Goal: Task Accomplishment & Management: Manage account settings

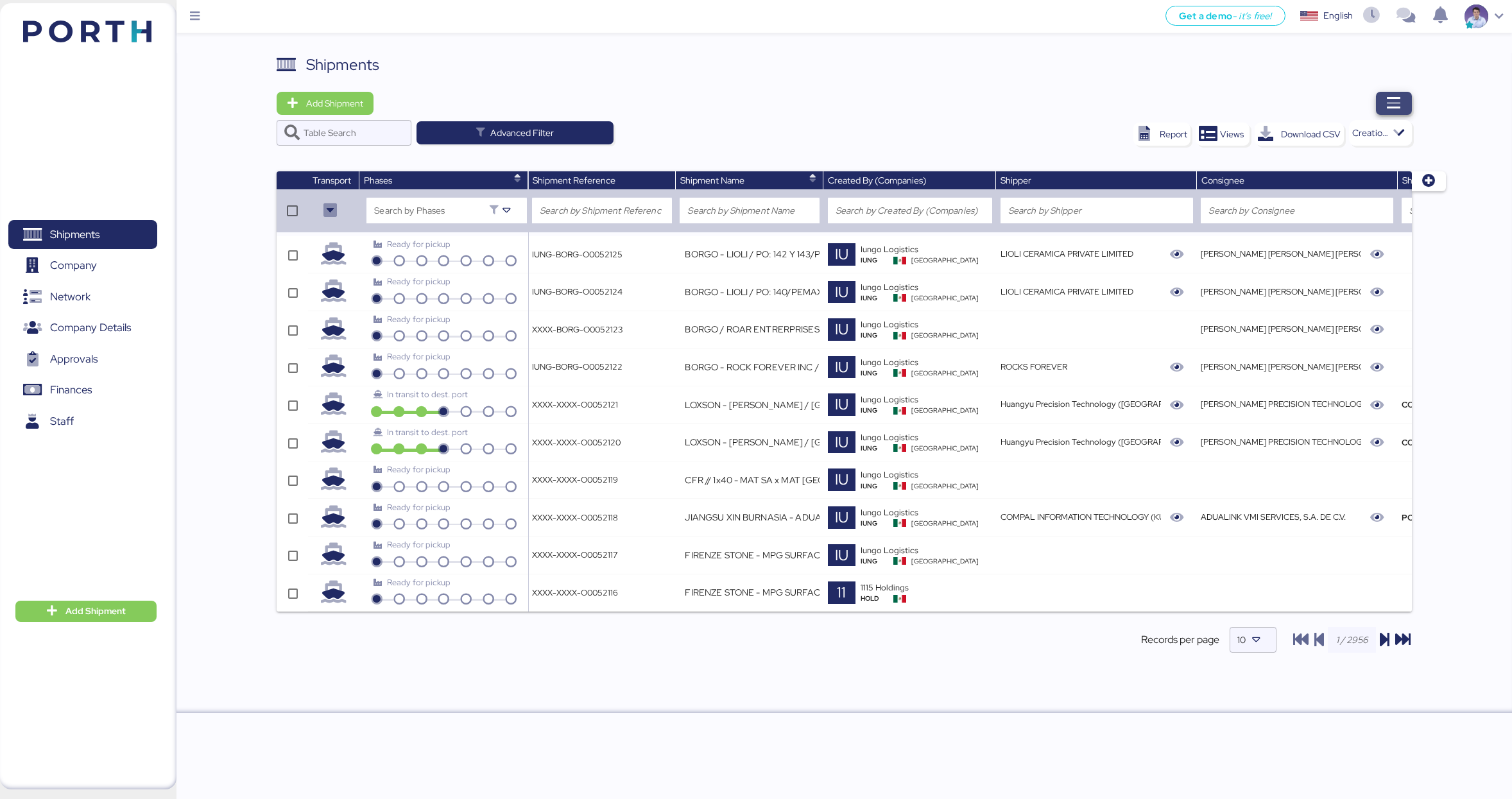
click at [1258, 107] on icon "button" at bounding box center [1394, 103] width 15 height 15
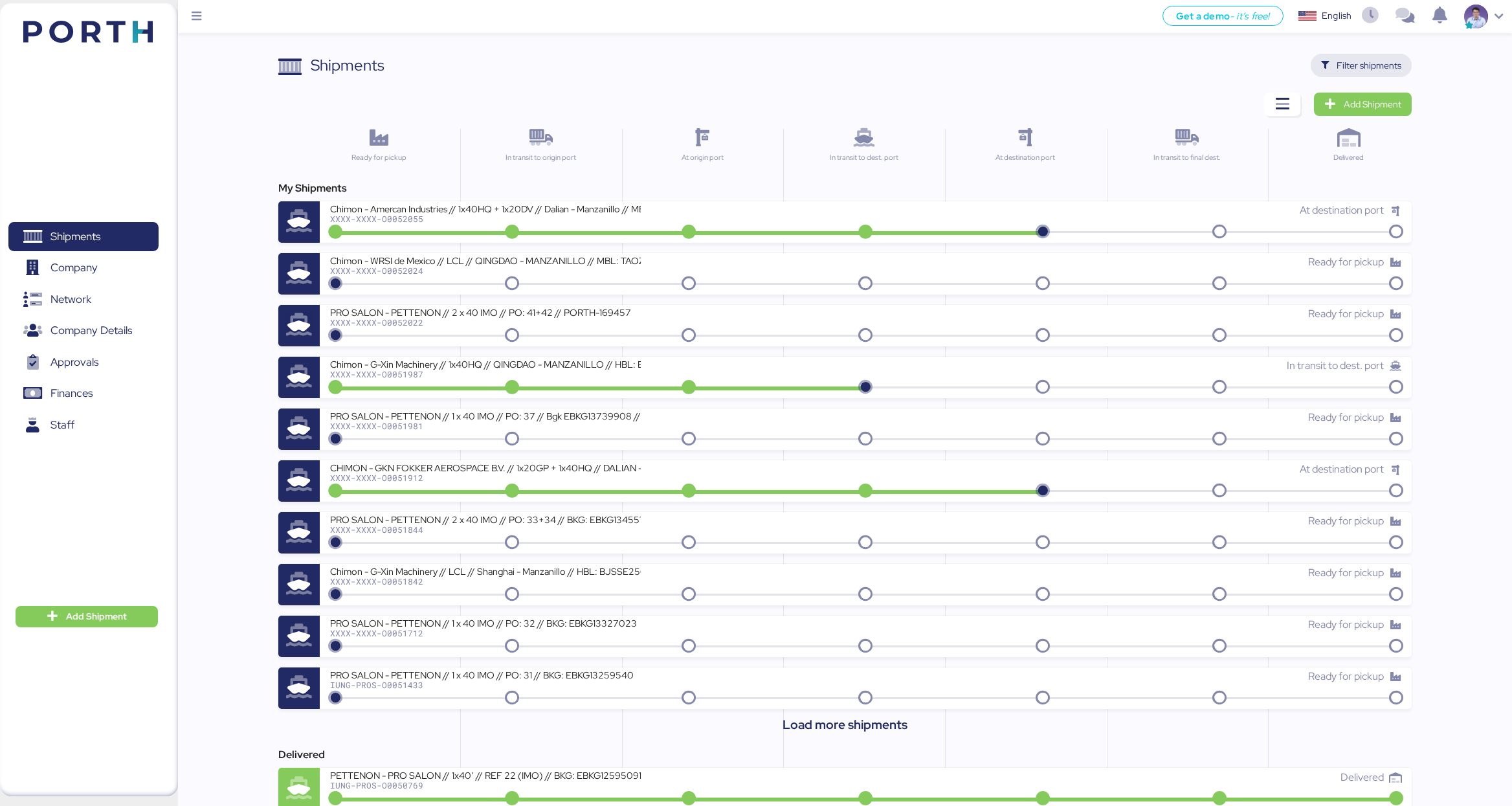
click at [1268, 72] on span "Filter shipments" at bounding box center [1369, 65] width 65 height 15
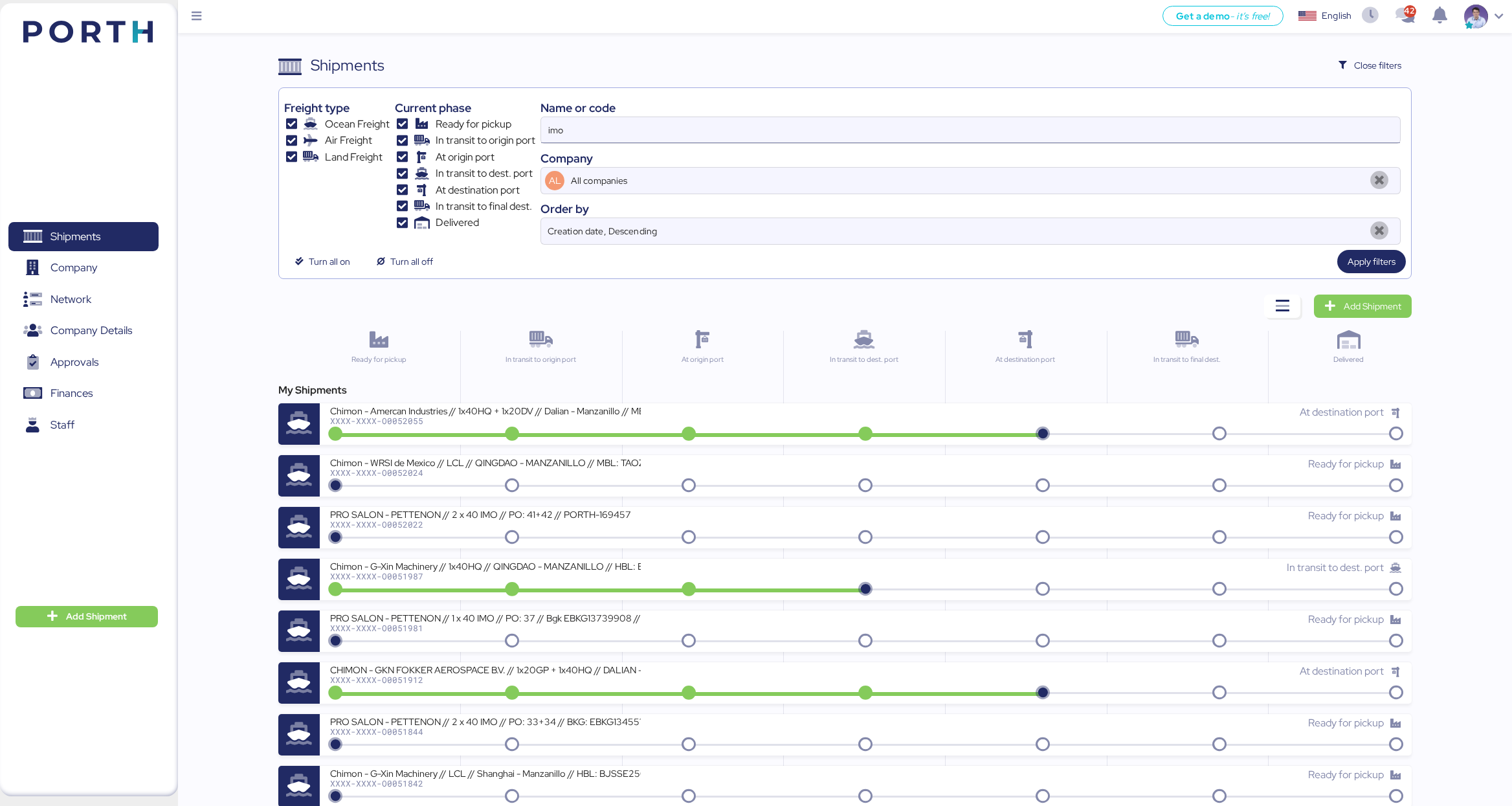
click at [633, 129] on input "imo" at bounding box center [971, 130] width 859 height 26
paste input "O0051968"
type input "O0051968"
click at [1268, 267] on span "Apply filters" at bounding box center [1372, 262] width 48 height 15
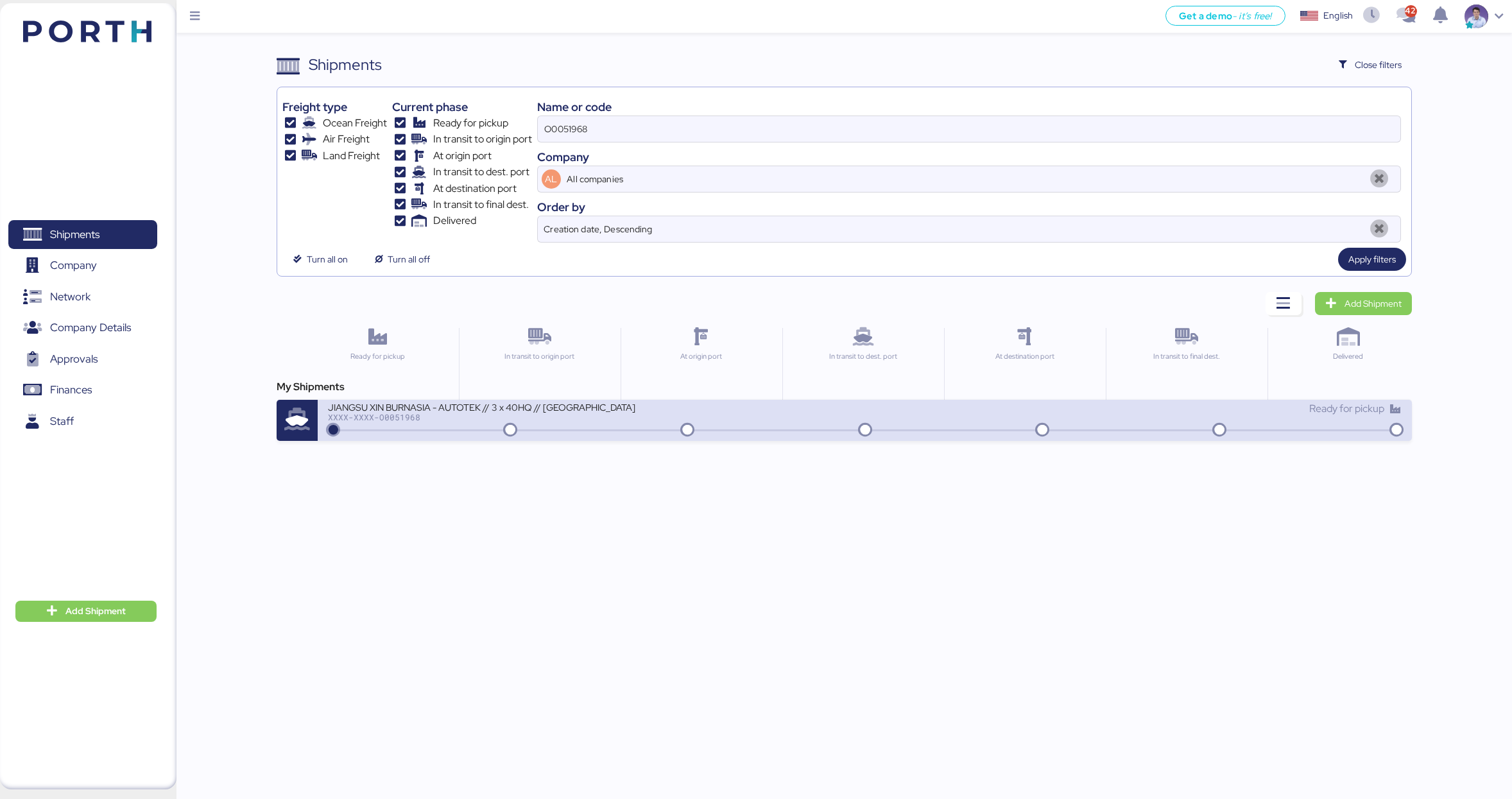
click at [785, 434] on div "JIANGSU XIN BURNASIA - AUTOTEK // 3 x 40HQ // SHANGHAI - MANZANILLO // MBL: SHS…" at bounding box center [865, 420] width 1094 height 41
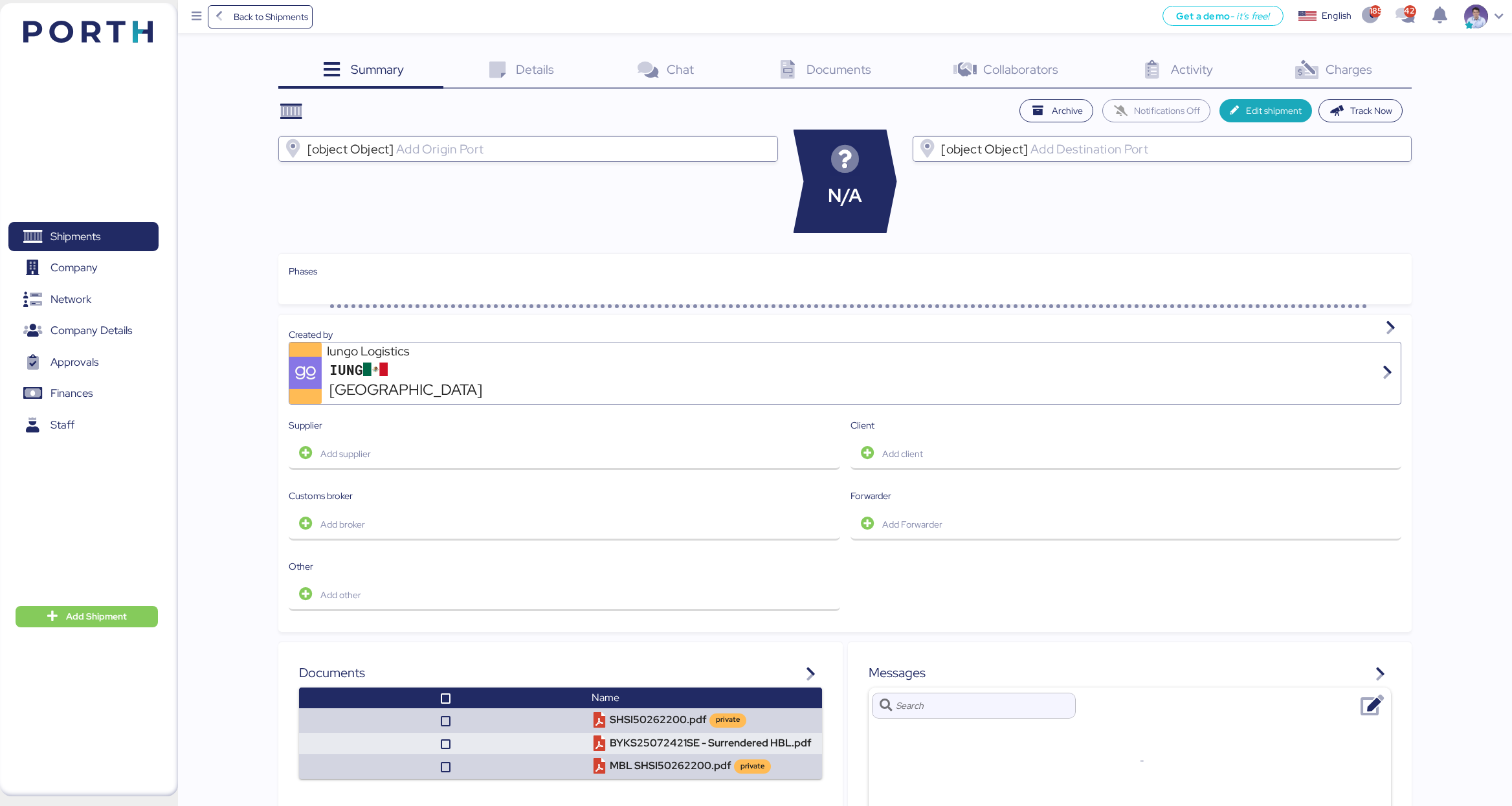
click at [1268, 69] on span "Charges" at bounding box center [1349, 69] width 46 height 17
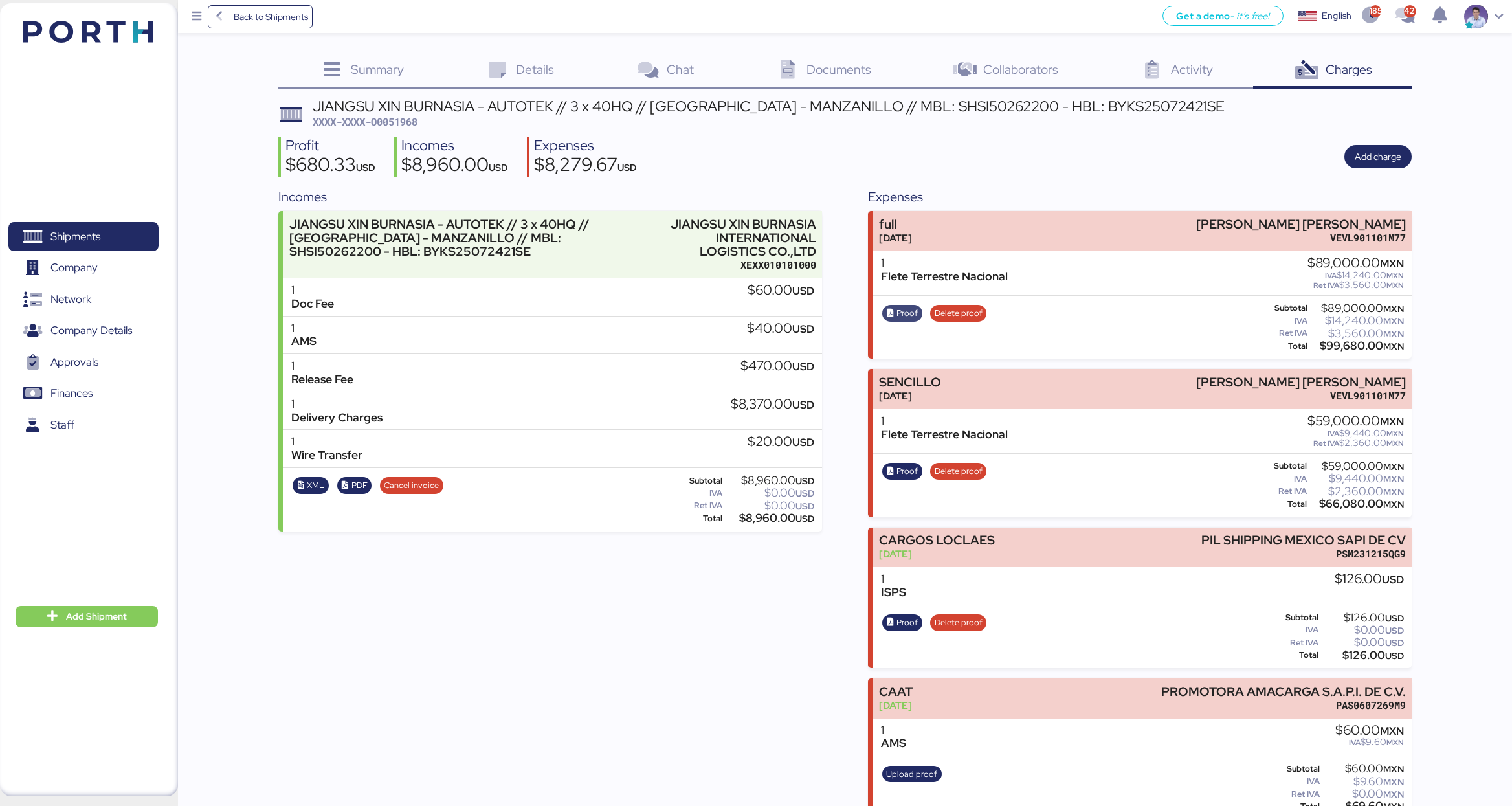
click at [901, 316] on span "Proof" at bounding box center [907, 313] width 21 height 15
click at [896, 469] on span "Proof" at bounding box center [907, 471] width 21 height 15
drag, startPoint x: 393, startPoint y: 121, endPoint x: 449, endPoint y: 121, distance: 56.0
click at [449, 121] on div "JIANGSU XIN BURNASIA - AUTOTEK // 3 x 40HQ // SHANGHAI - MANZANILLO // MBL: SHS…" at bounding box center [769, 115] width 912 height 31
copy span "51968"
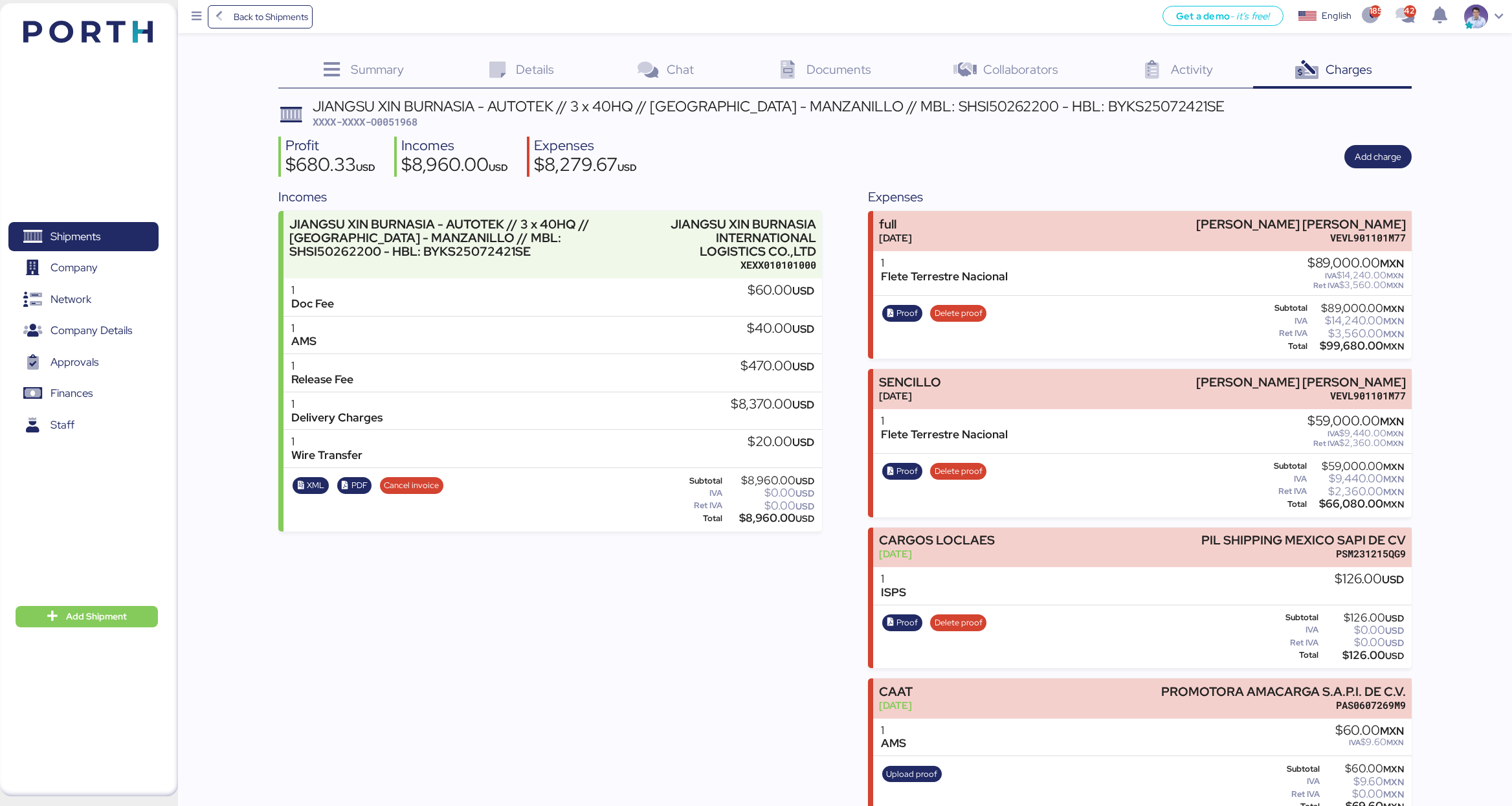
click at [340, 102] on div "JIANGSU XIN BURNASIA - AUTOTEK // 3 x 40HQ // SHANGHAI - MANZANILLO // MBL: SHS…" at bounding box center [769, 106] width 912 height 15
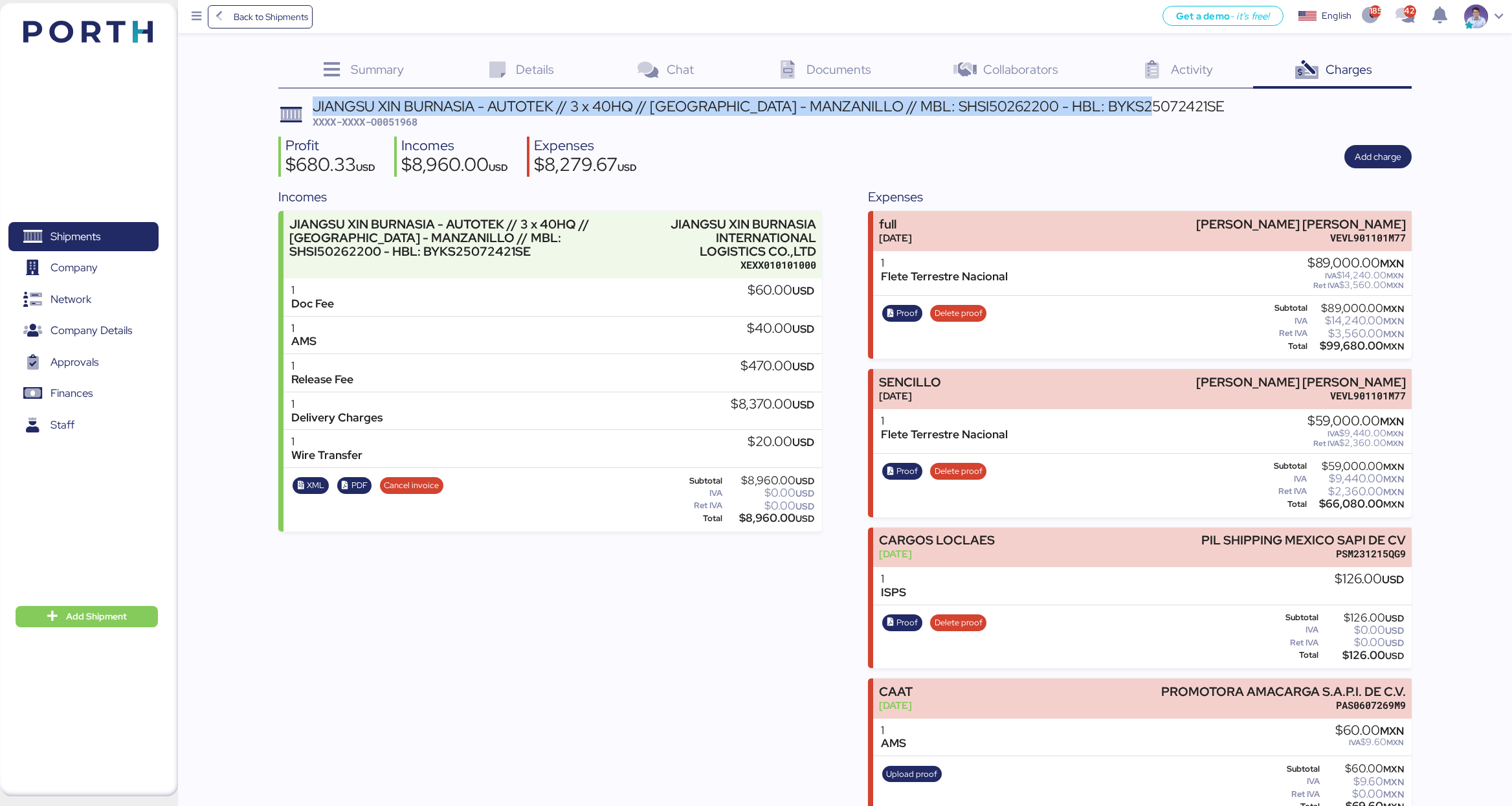
drag, startPoint x: 340, startPoint y: 102, endPoint x: 1066, endPoint y: 110, distance: 726.0
click at [1066, 110] on div "JIANGSU XIN BURNASIA - AUTOTEK // 3 x 40HQ // SHANGHAI - MANZANILLO // MBL: SHS…" at bounding box center [769, 106] width 912 height 15
copy div "JIANGSU XIN BURNASIA - AUTOTEK // 3 x 40HQ // SHANGHAI - MANZANILLO // MBL: SHS…"
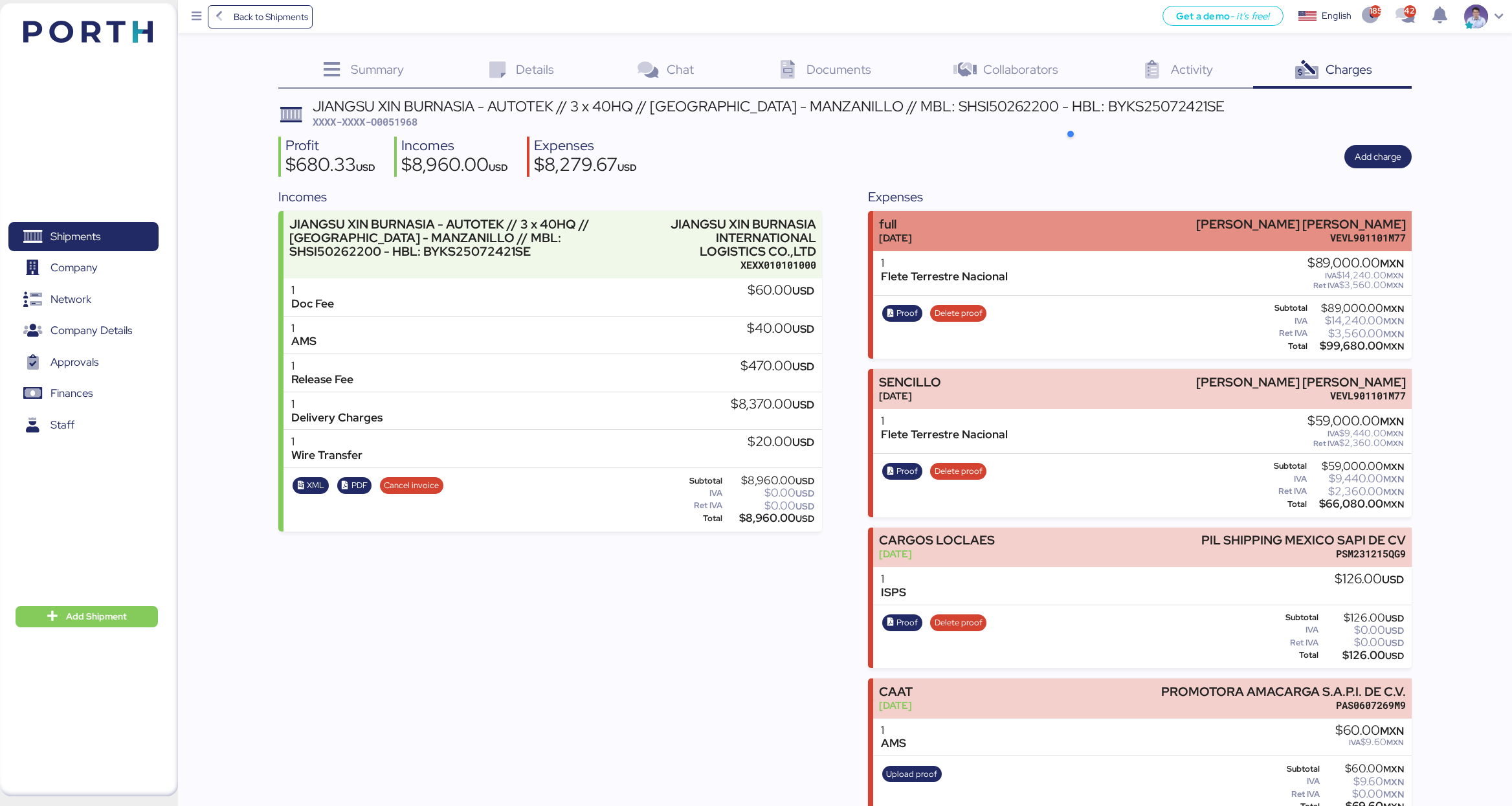
click at [965, 239] on div "full Aug 28, 2025 LUIS EDUARDO VELASCO VERA VEVL901101M77" at bounding box center [1143, 231] width 539 height 39
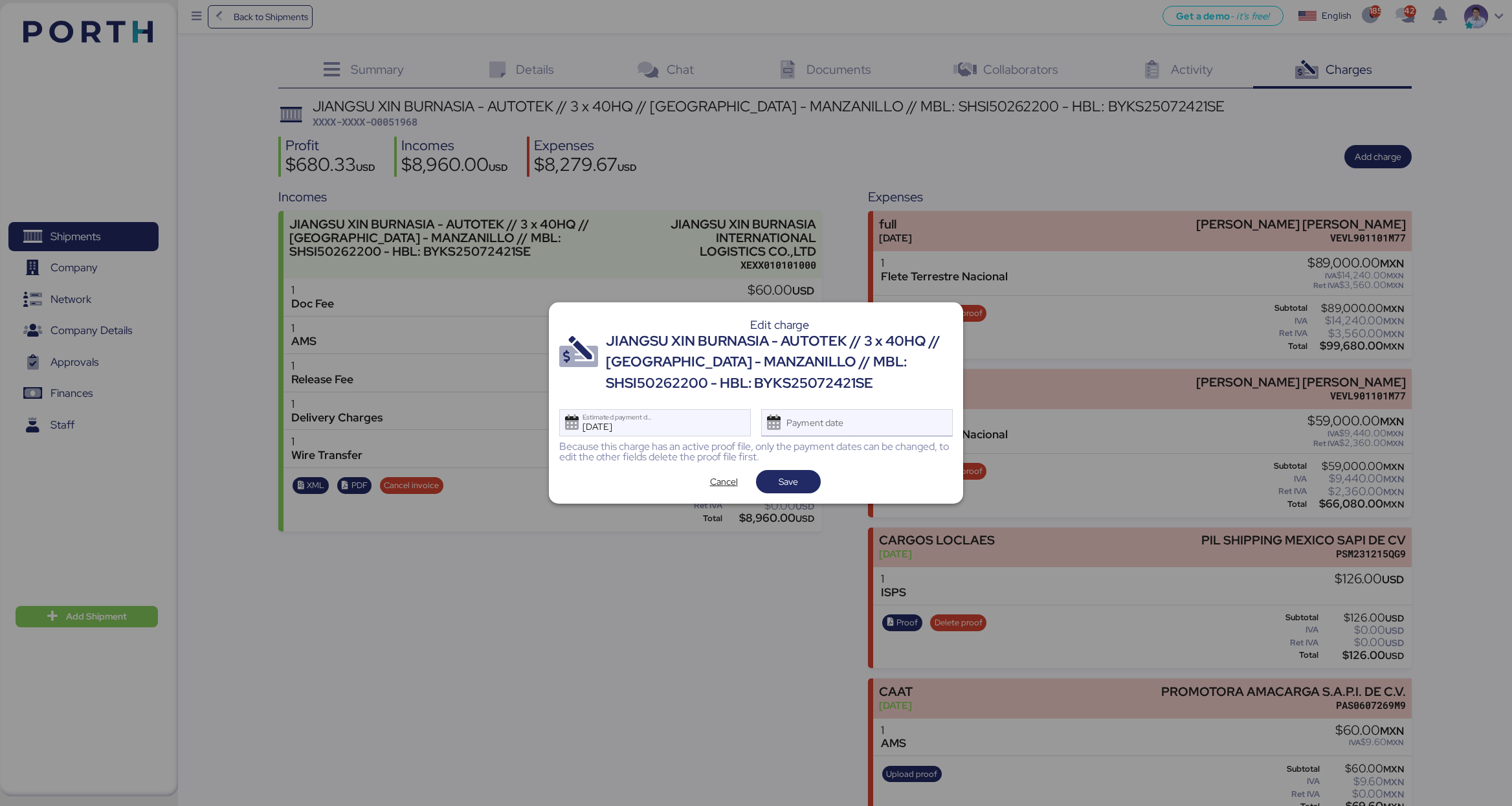
click at [839, 431] on div "Payment date" at bounding box center [816, 423] width 77 height 26
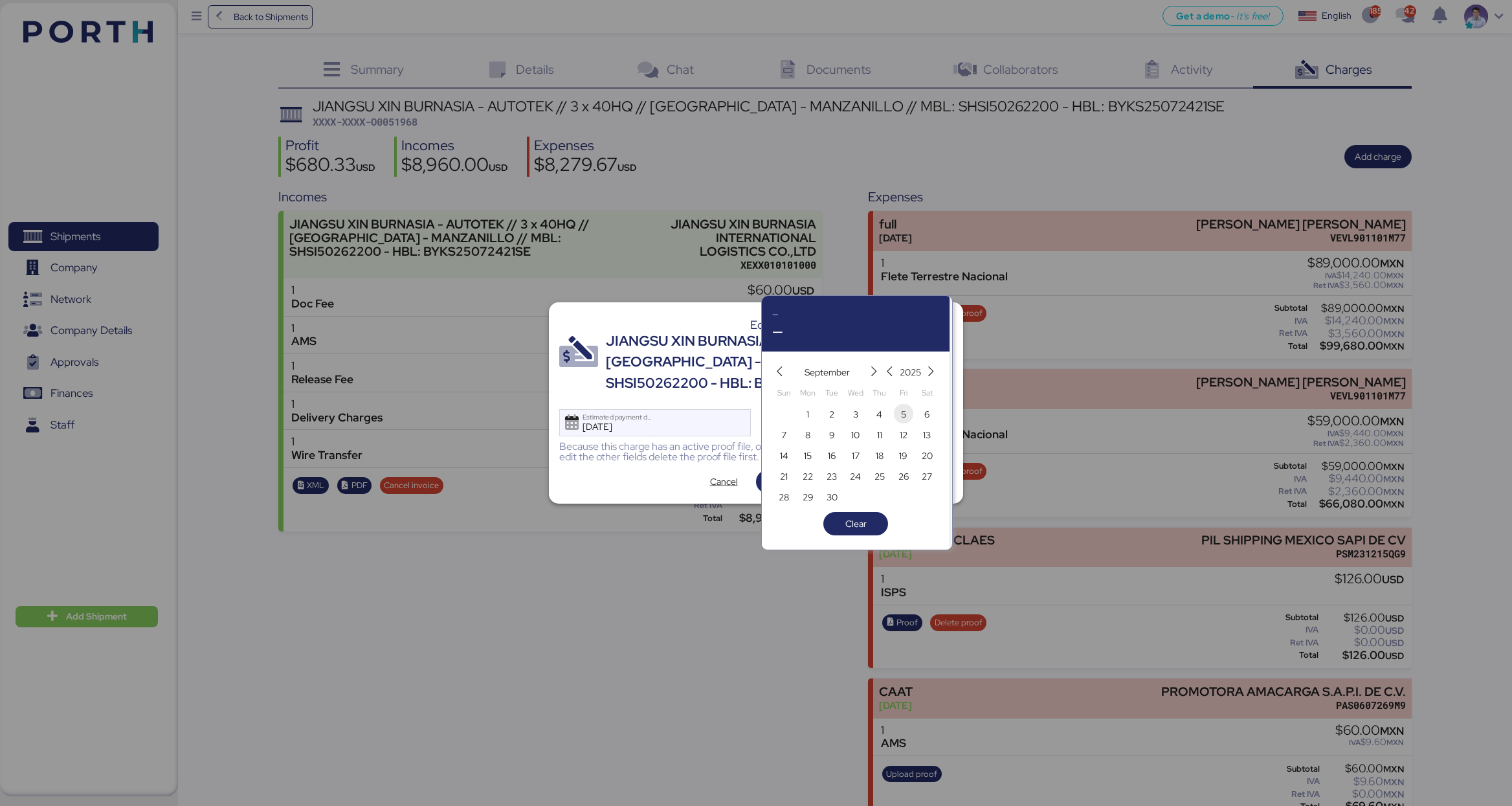
click at [898, 416] on span "5" at bounding box center [903, 414] width 15 height 15
type input "[DATE]"
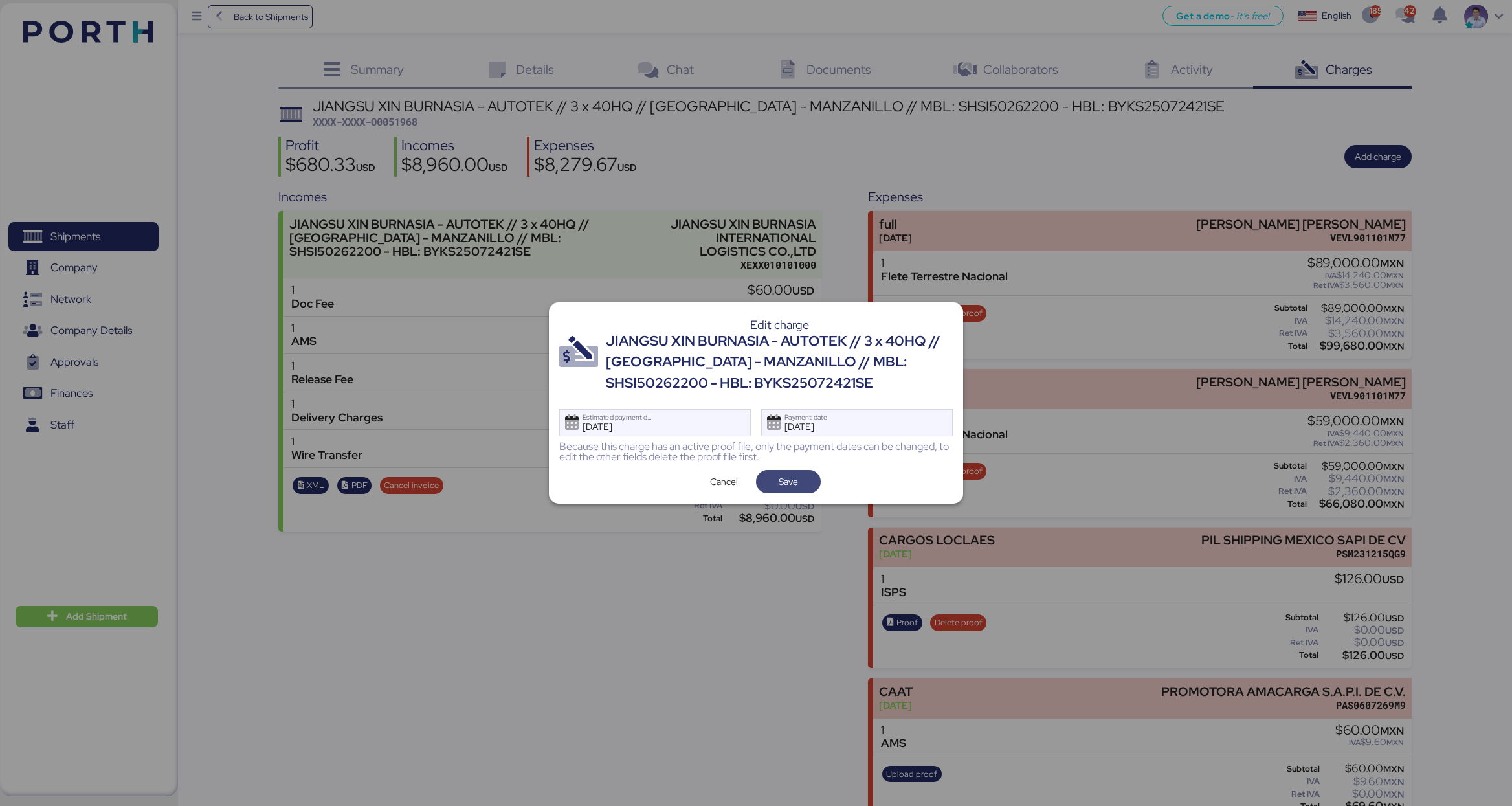
click at [811, 484] on span "Save" at bounding box center [788, 481] width 65 height 23
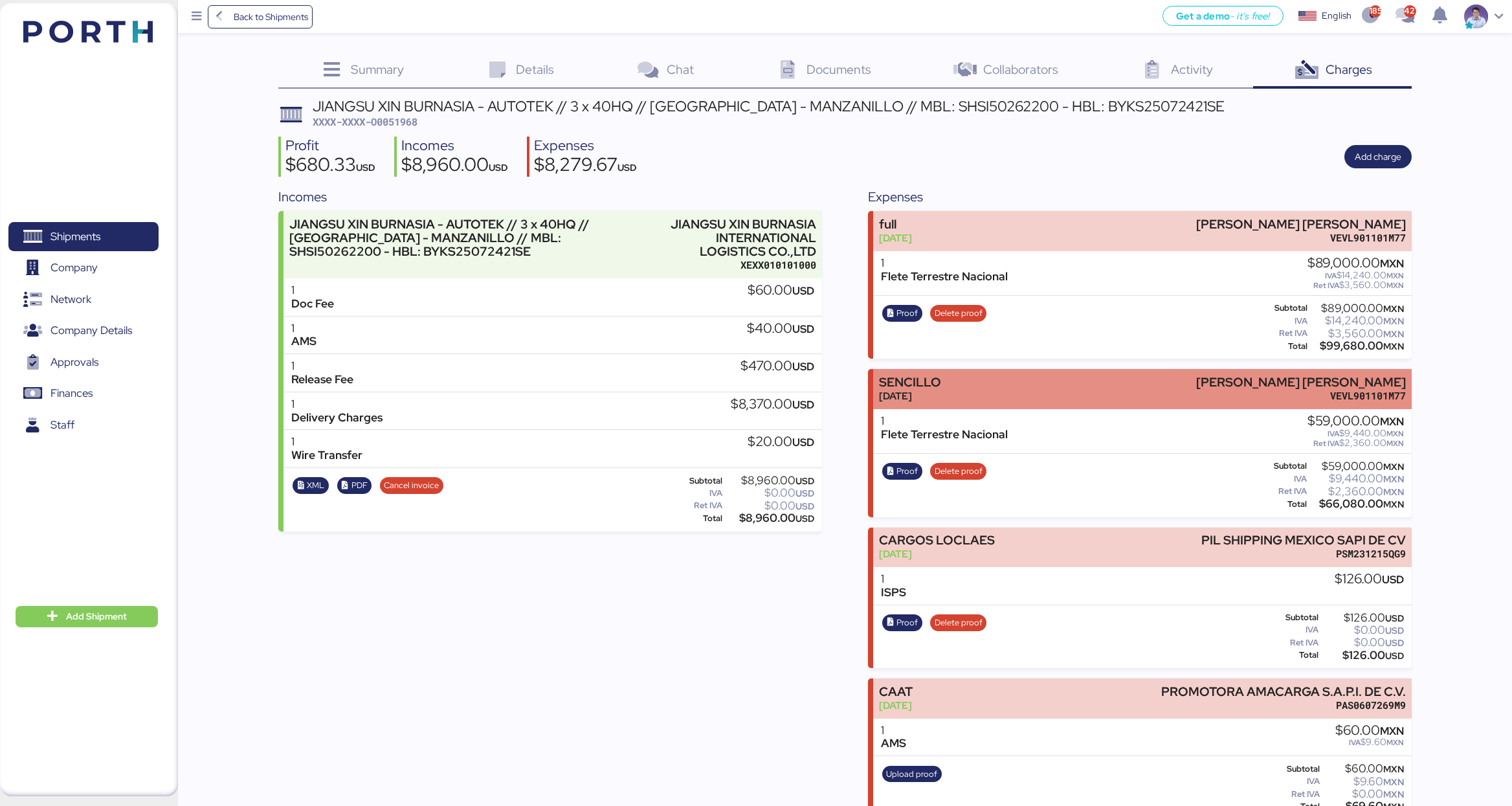
click at [994, 370] on div "SENCILLO Aug 28, 2025 LUIS EDUARDO VELASCO VERA VEVL901101M77" at bounding box center [1143, 388] width 539 height 39
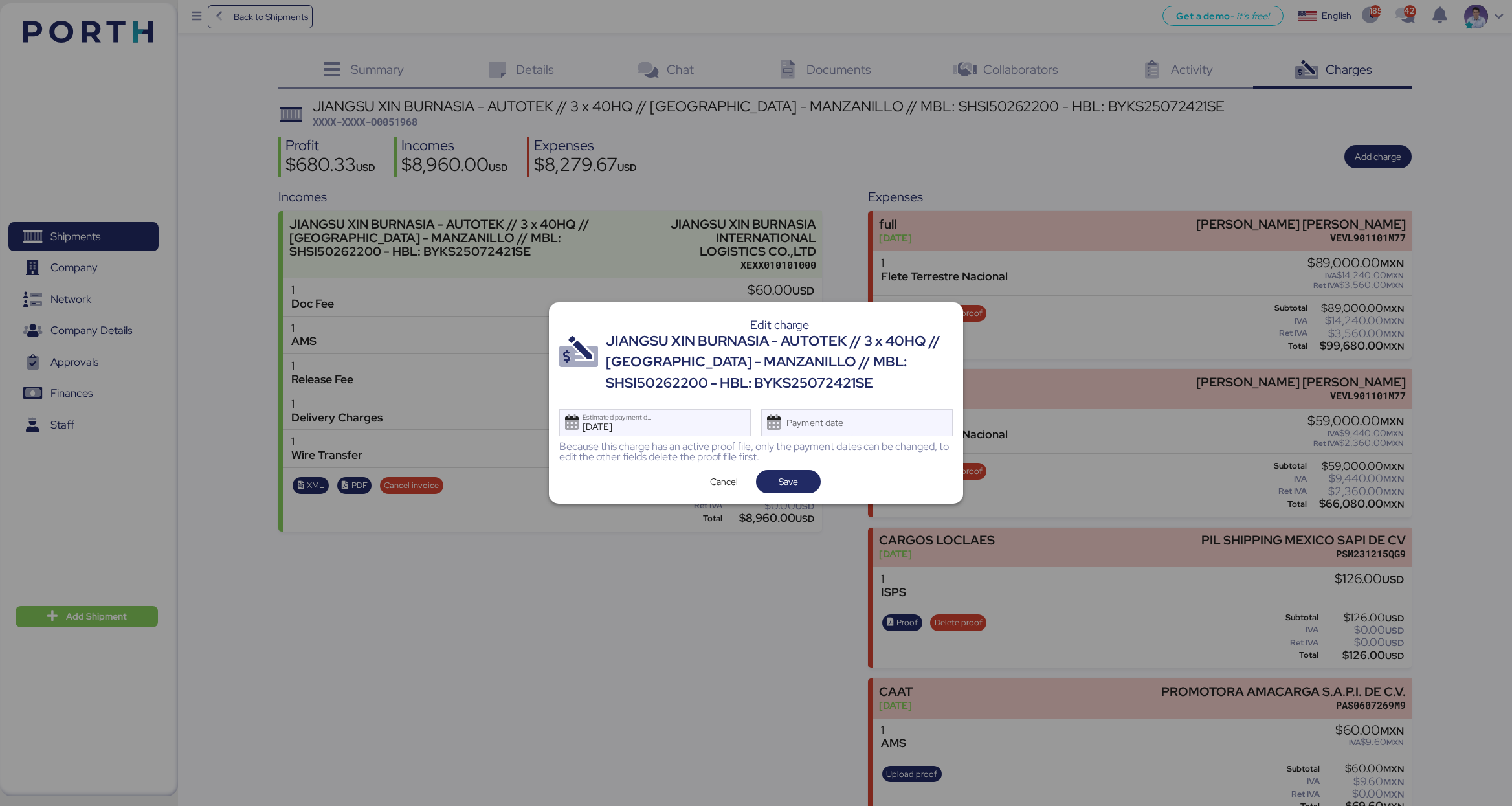
click at [855, 430] on div "Payment date" at bounding box center [857, 423] width 192 height 27
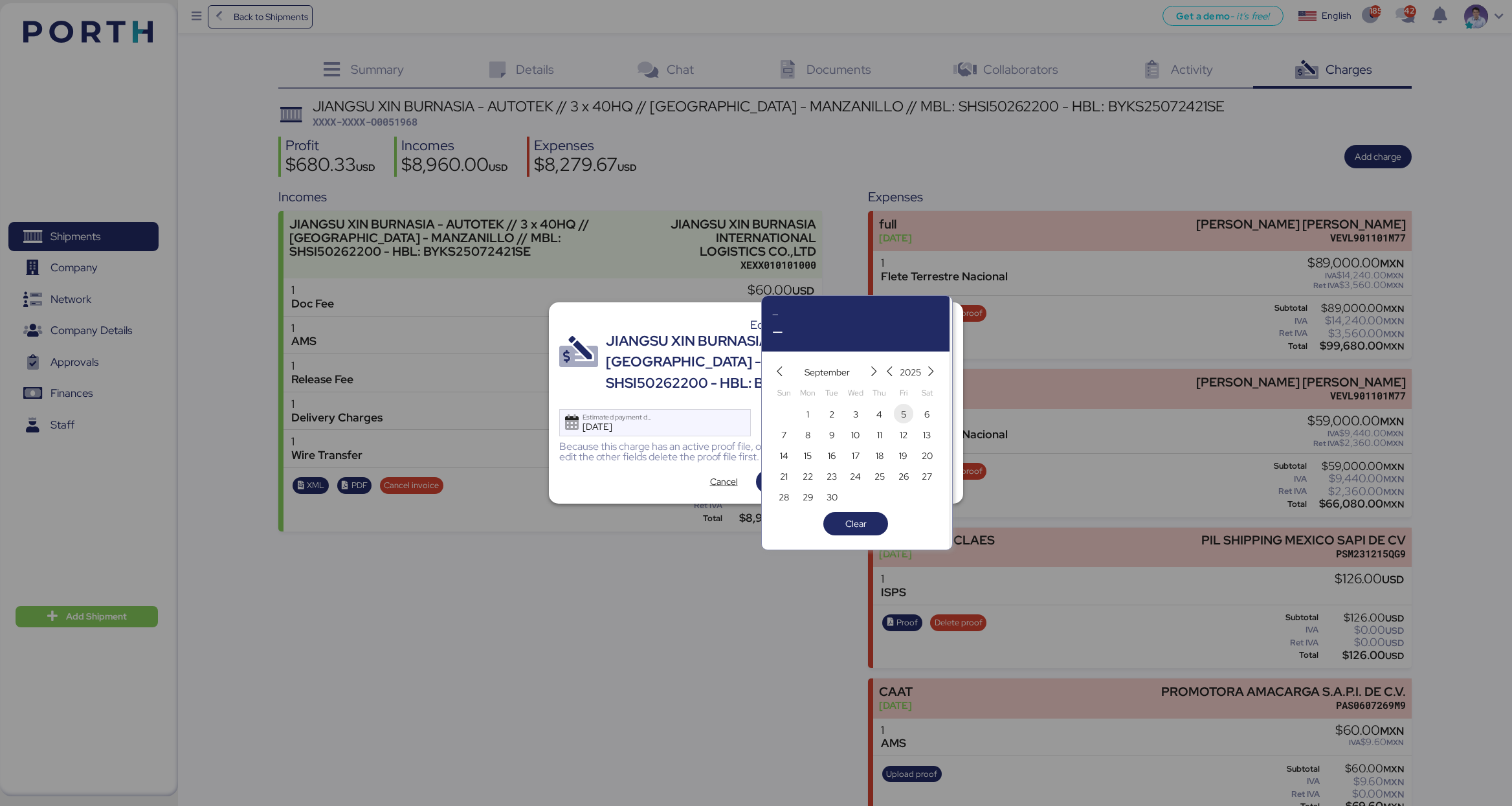
click at [901, 420] on span "5" at bounding box center [903, 414] width 5 height 15
type input "[DATE]"
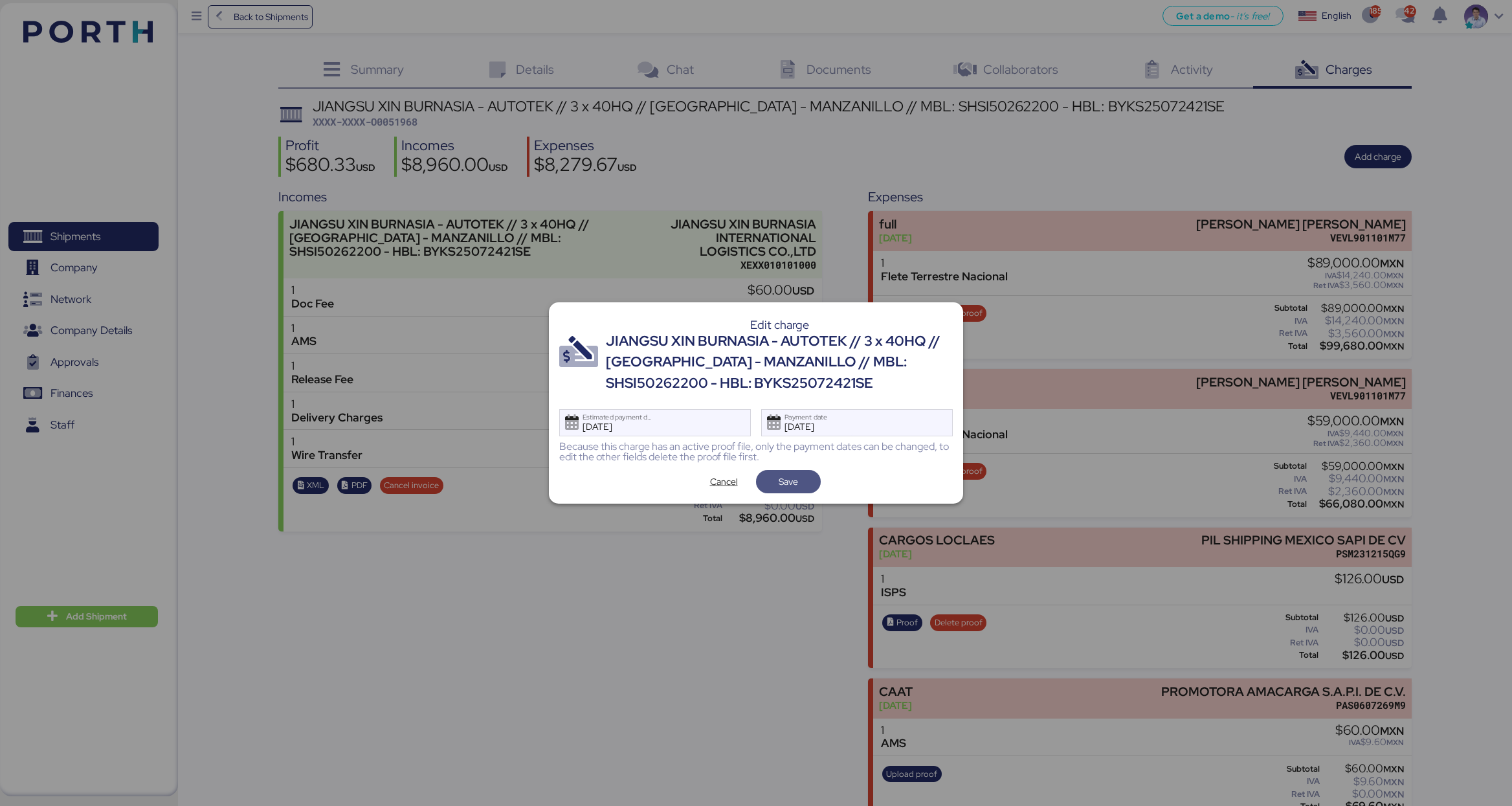
click at [806, 486] on span "Save" at bounding box center [788, 481] width 44 height 18
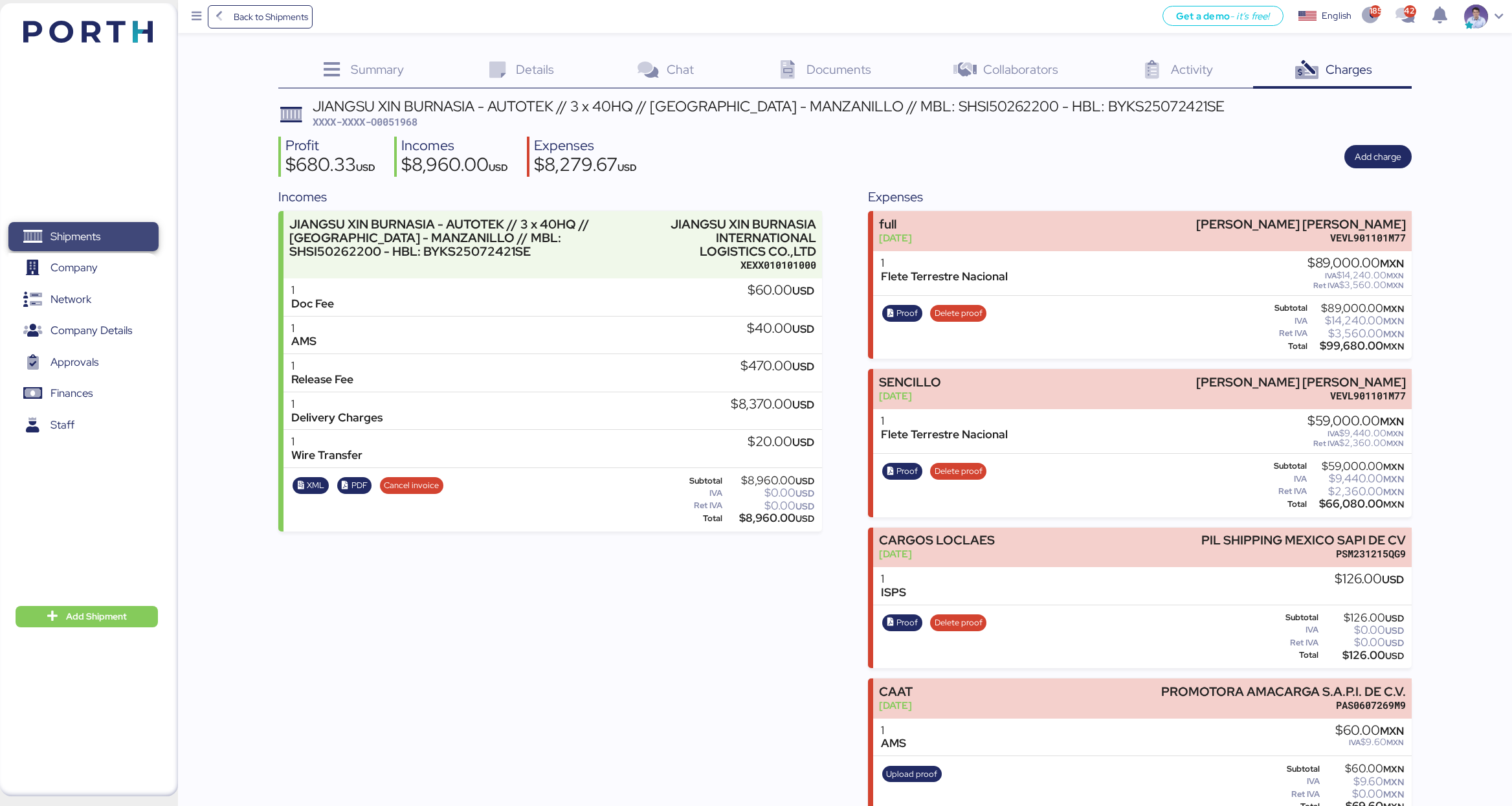
click at [96, 230] on span "Shipments" at bounding box center [75, 237] width 50 height 19
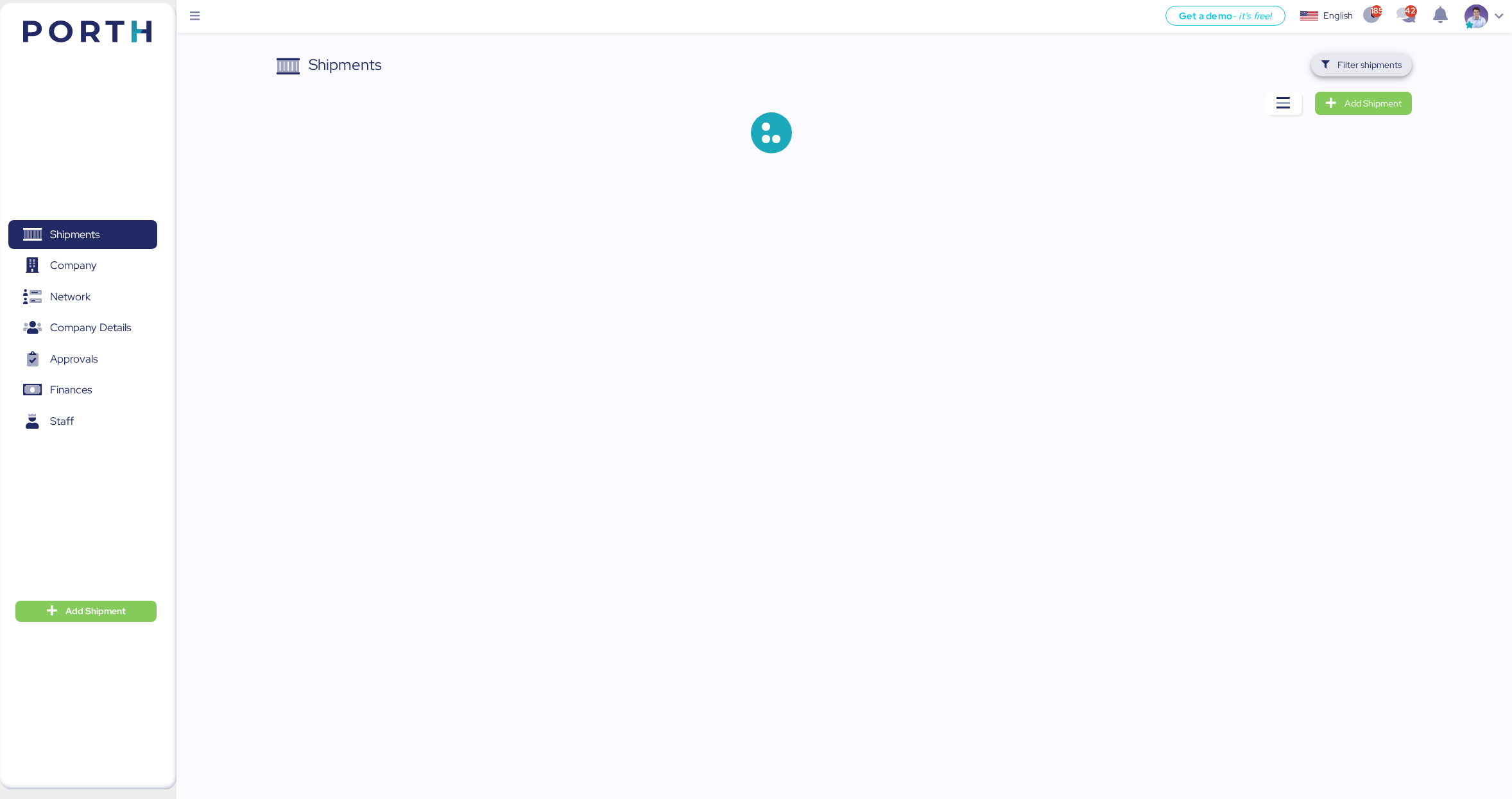
click at [1258, 63] on span "Filter shipments" at bounding box center [1370, 64] width 64 height 15
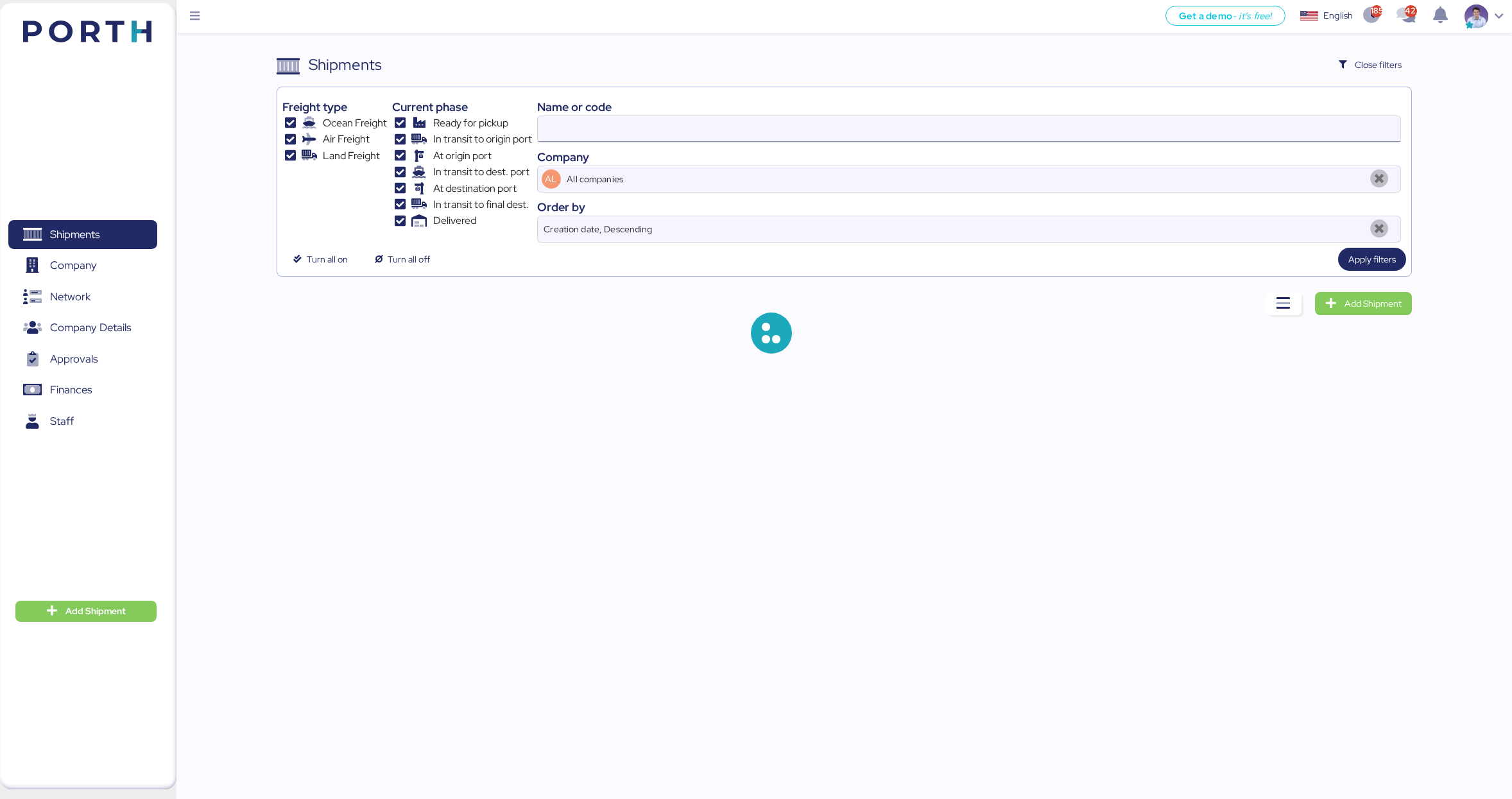
click at [794, 137] on input at bounding box center [968, 129] width 862 height 25
paste input "O0051937"
type input "O0051937"
click at [1258, 257] on span "Apply filters" at bounding box center [1372, 260] width 47 height 15
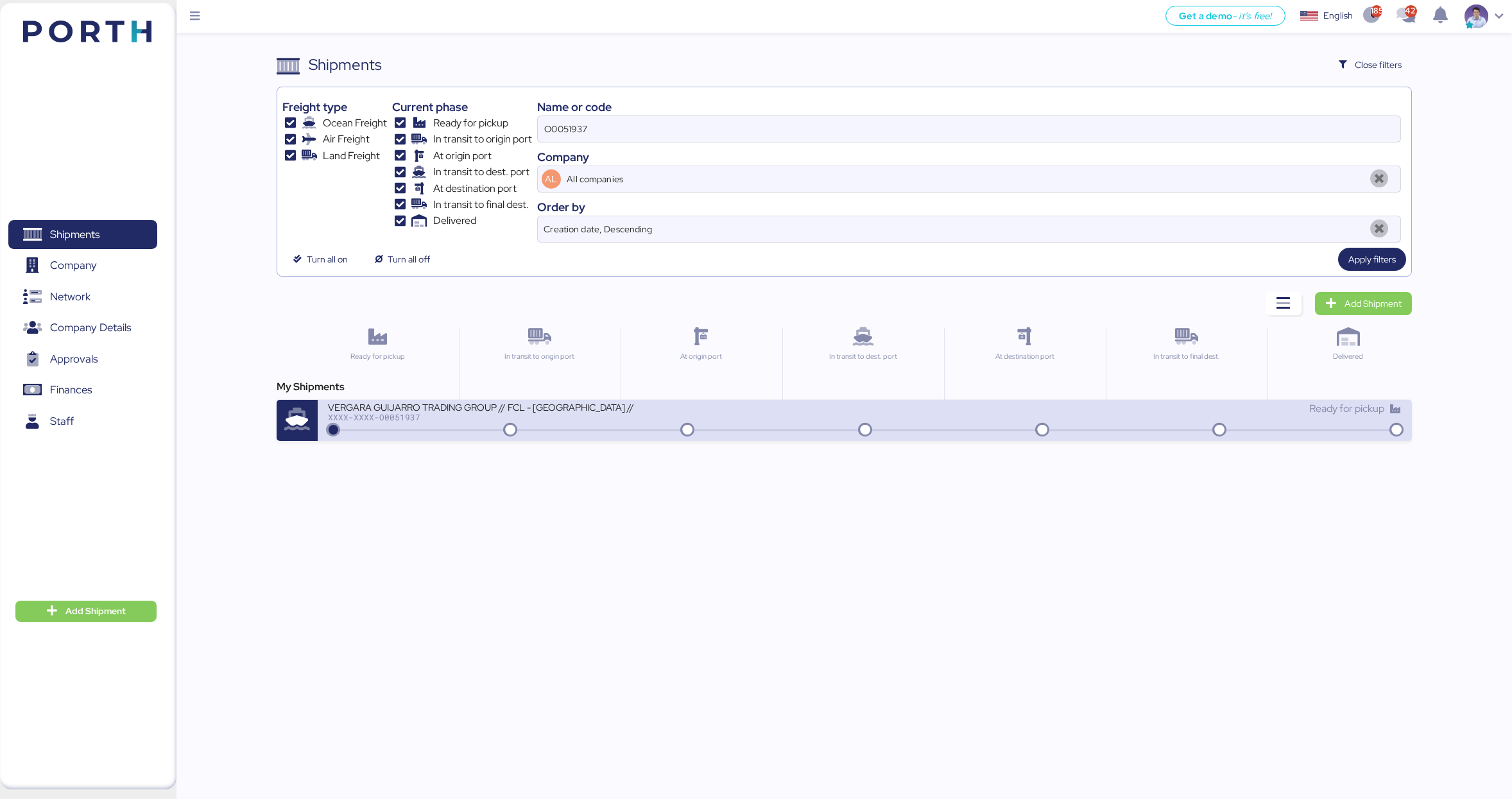
click at [1136, 409] on div "Ready for pickup" at bounding box center [1133, 409] width 537 height 15
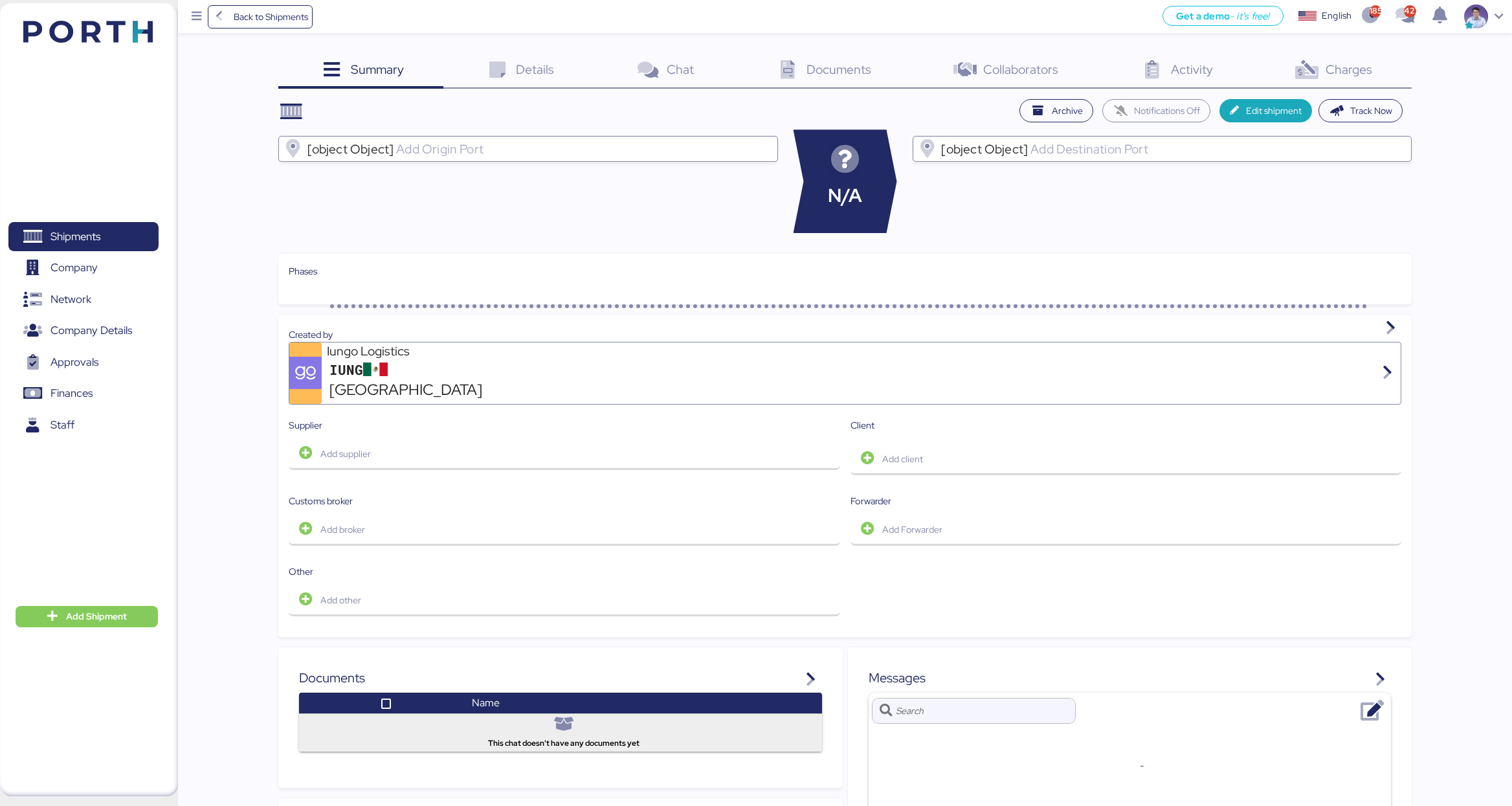
click at [1268, 79] on div "Charges 0" at bounding box center [1332, 71] width 159 height 35
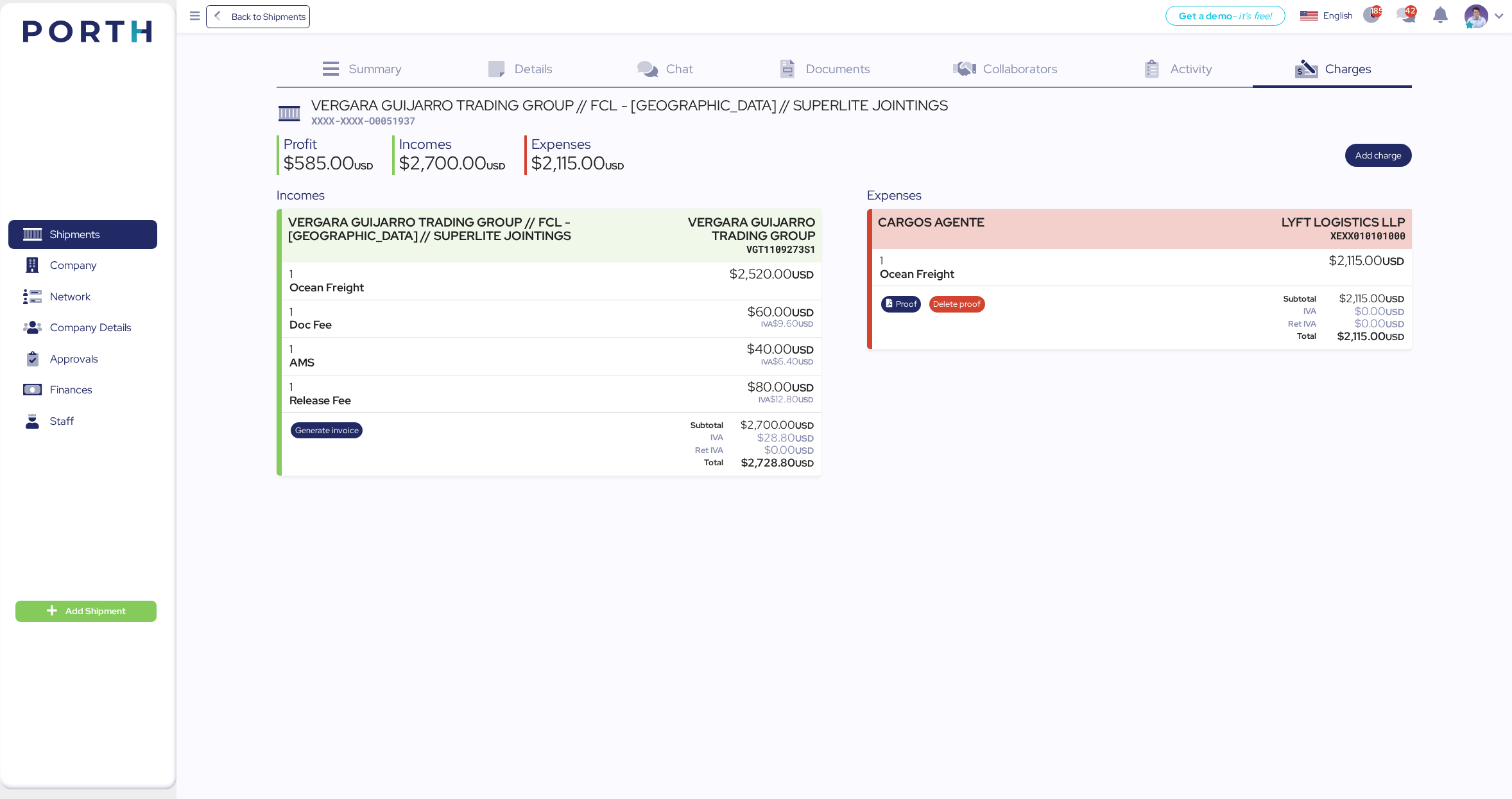
click at [397, 125] on span "XXXX-XXXX-O0051937" at bounding box center [363, 120] width 104 height 13
copy span "O0051937"
click at [549, 73] on span "Details" at bounding box center [533, 69] width 38 height 17
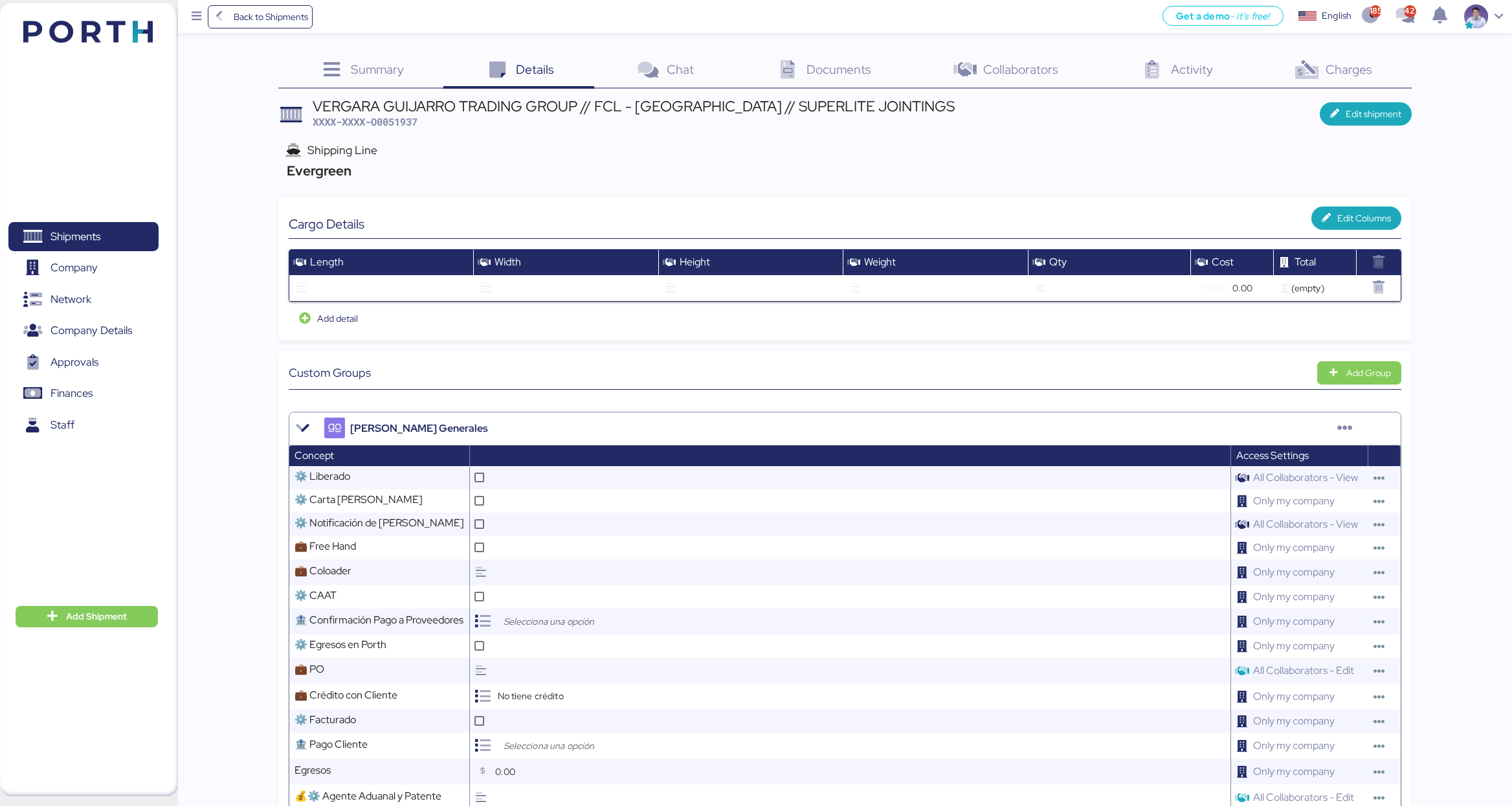
click at [839, 58] on div "Documents 0" at bounding box center [822, 71] width 177 height 35
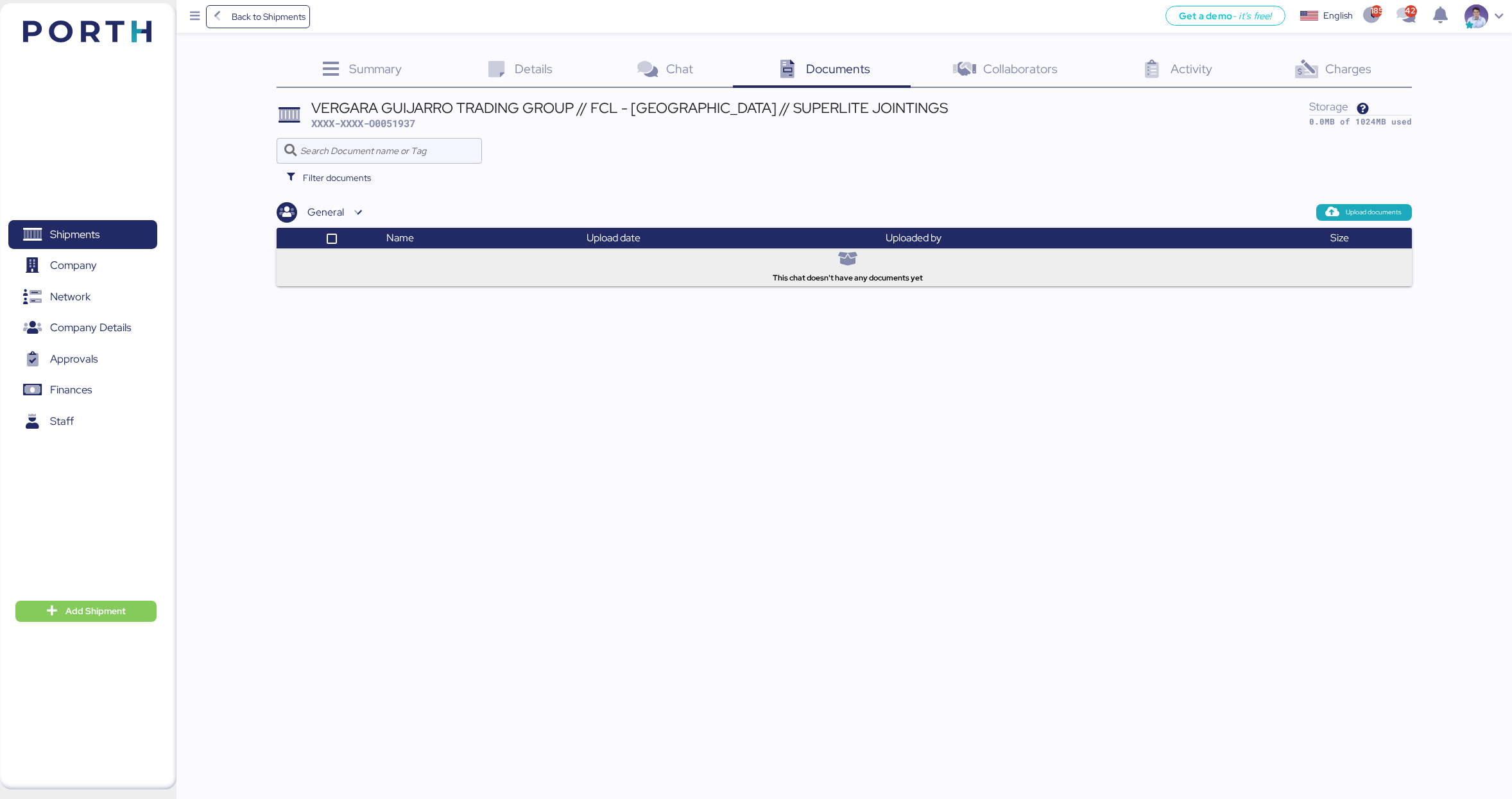
click at [1258, 79] on icon at bounding box center [1307, 70] width 28 height 19
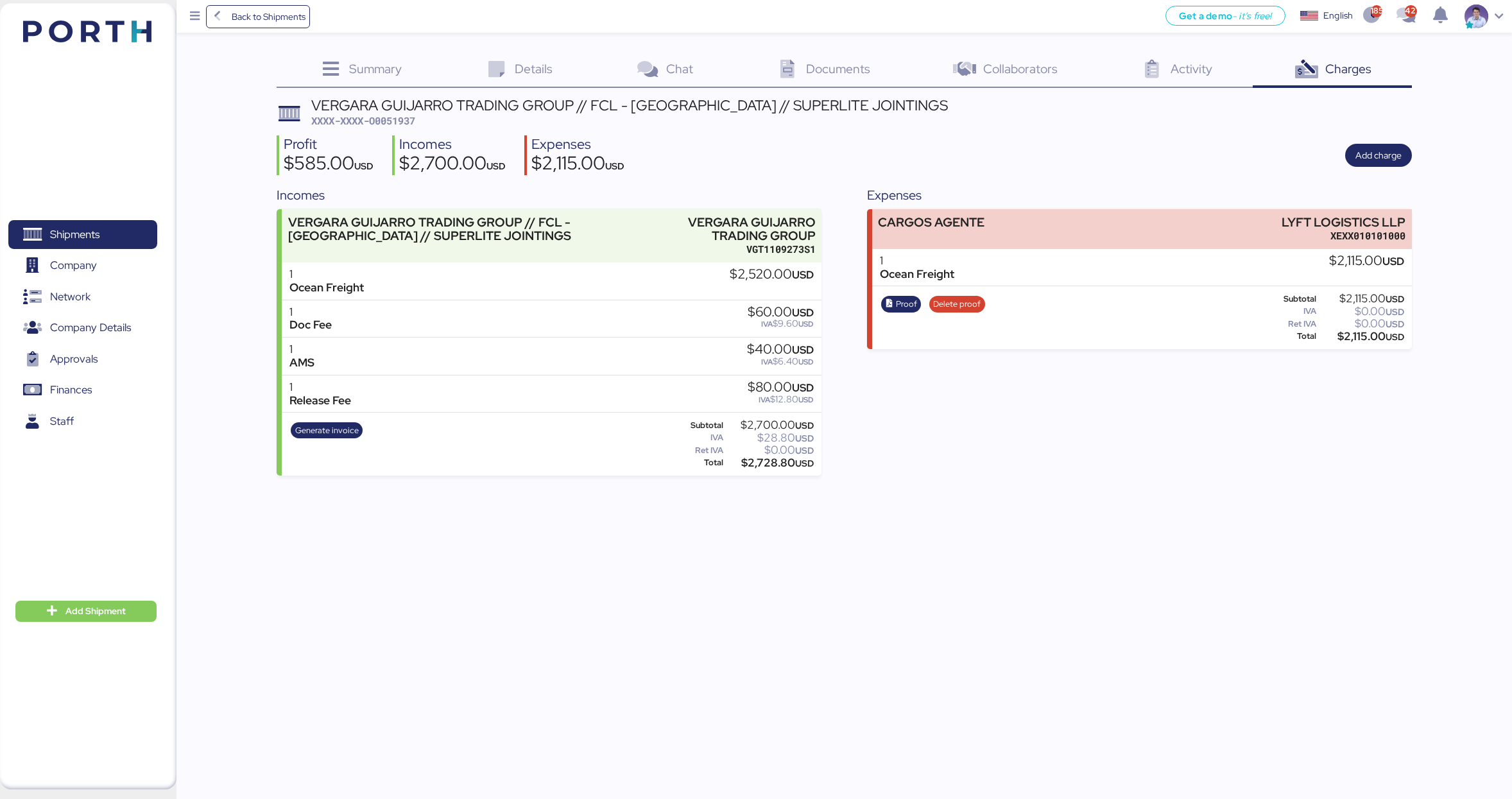
click at [1124, 141] on div "Profit $585.00 USD Incomes $2,700.00 USD Expenses $2,115.00 USD Add charge" at bounding box center [844, 156] width 1135 height 41
click at [81, 383] on span "Finances" at bounding box center [70, 390] width 42 height 19
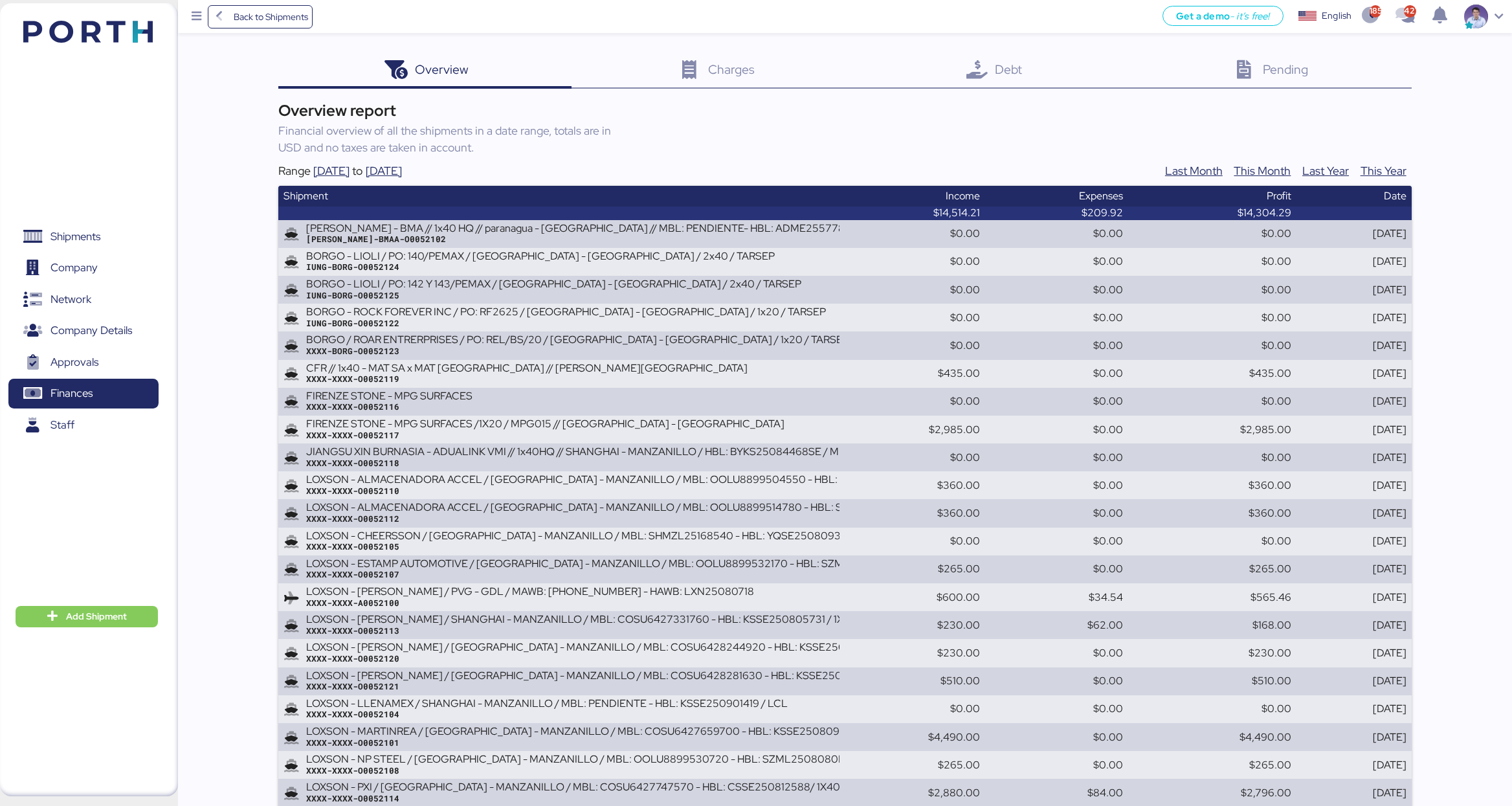
click at [1018, 56] on div "Debt 0" at bounding box center [992, 71] width 268 height 35
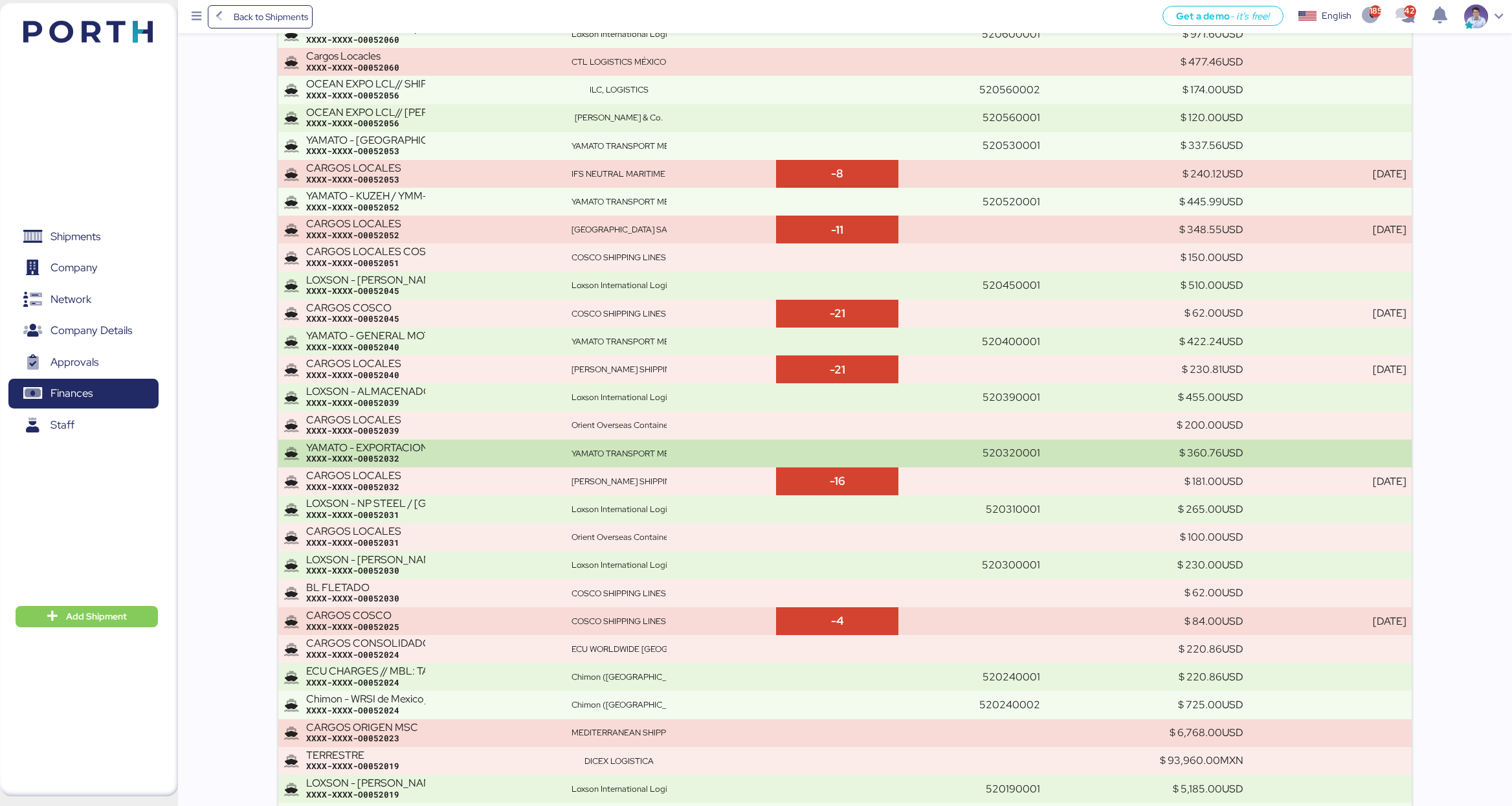
click at [552, 443] on div "YAMATO - EXPORTACION / 1 X 40´DC / YMM-OE-013 XXXX-XXXX-O0052032" at bounding box center [434, 453] width 255 height 22
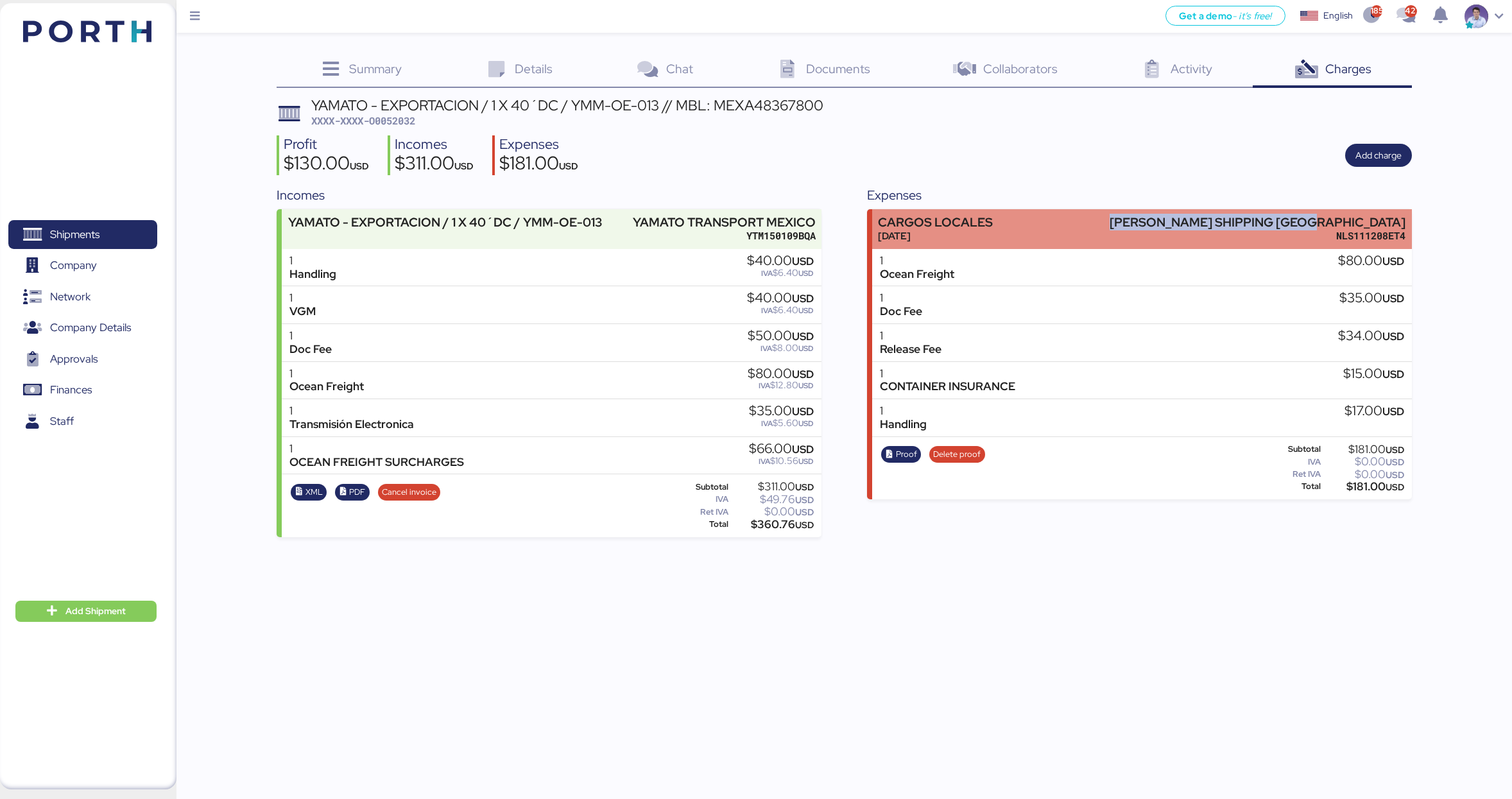
copy div "[PERSON_NAME] SHIPPING [GEOGRAPHIC_DATA]"
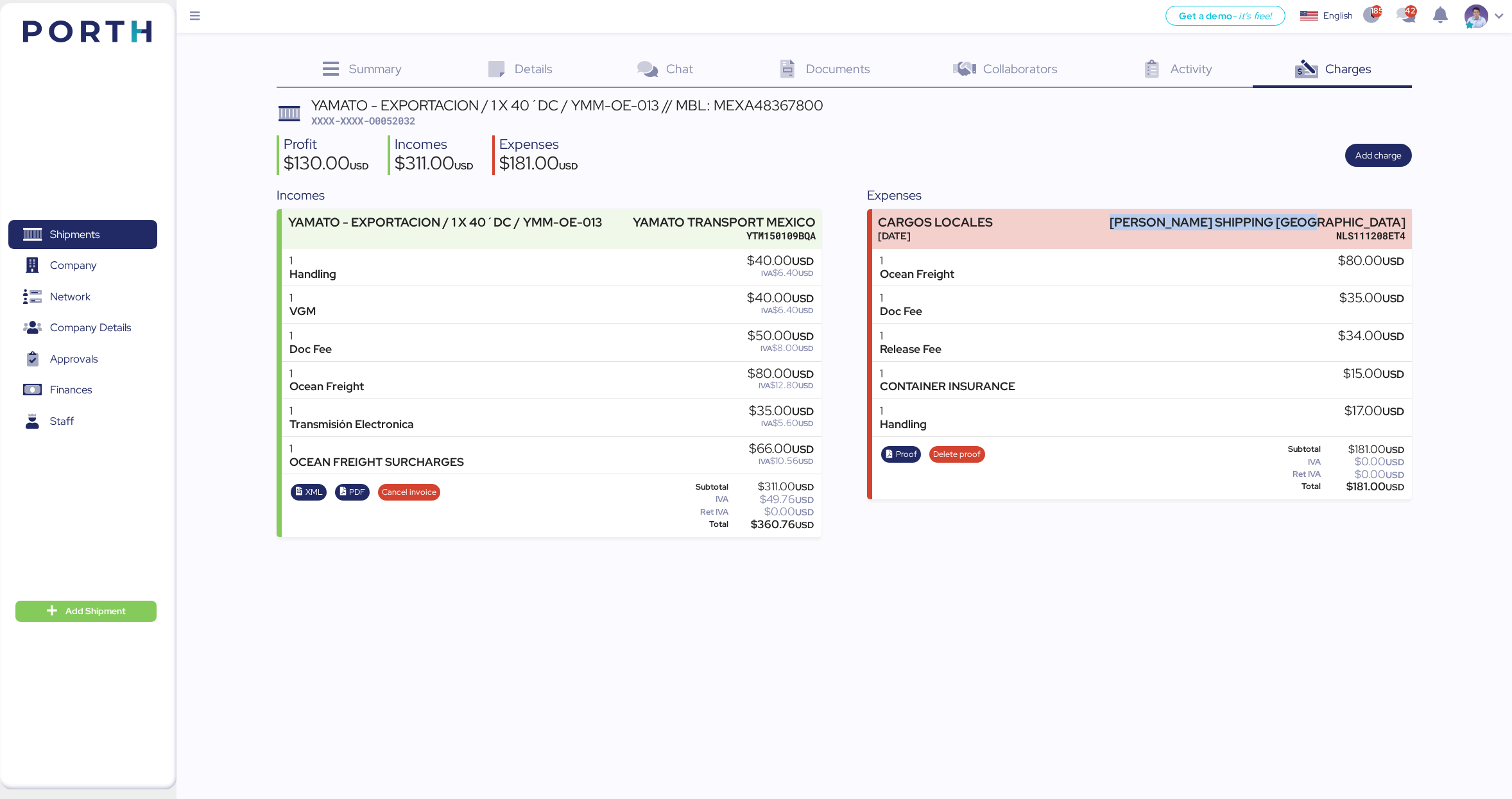
drag, startPoint x: 1199, startPoint y: 221, endPoint x: 1450, endPoint y: 217, distance: 251.0
click at [1450, 217] on div "Summary 0 Details 0 Chat 0 Documents 0 Collaborators 0 Activity 0 Charges 0 YAM…" at bounding box center [756, 268] width 1512 height 537
click at [403, 117] on span "XXXX-XXXX-O0052032" at bounding box center [363, 120] width 104 height 13
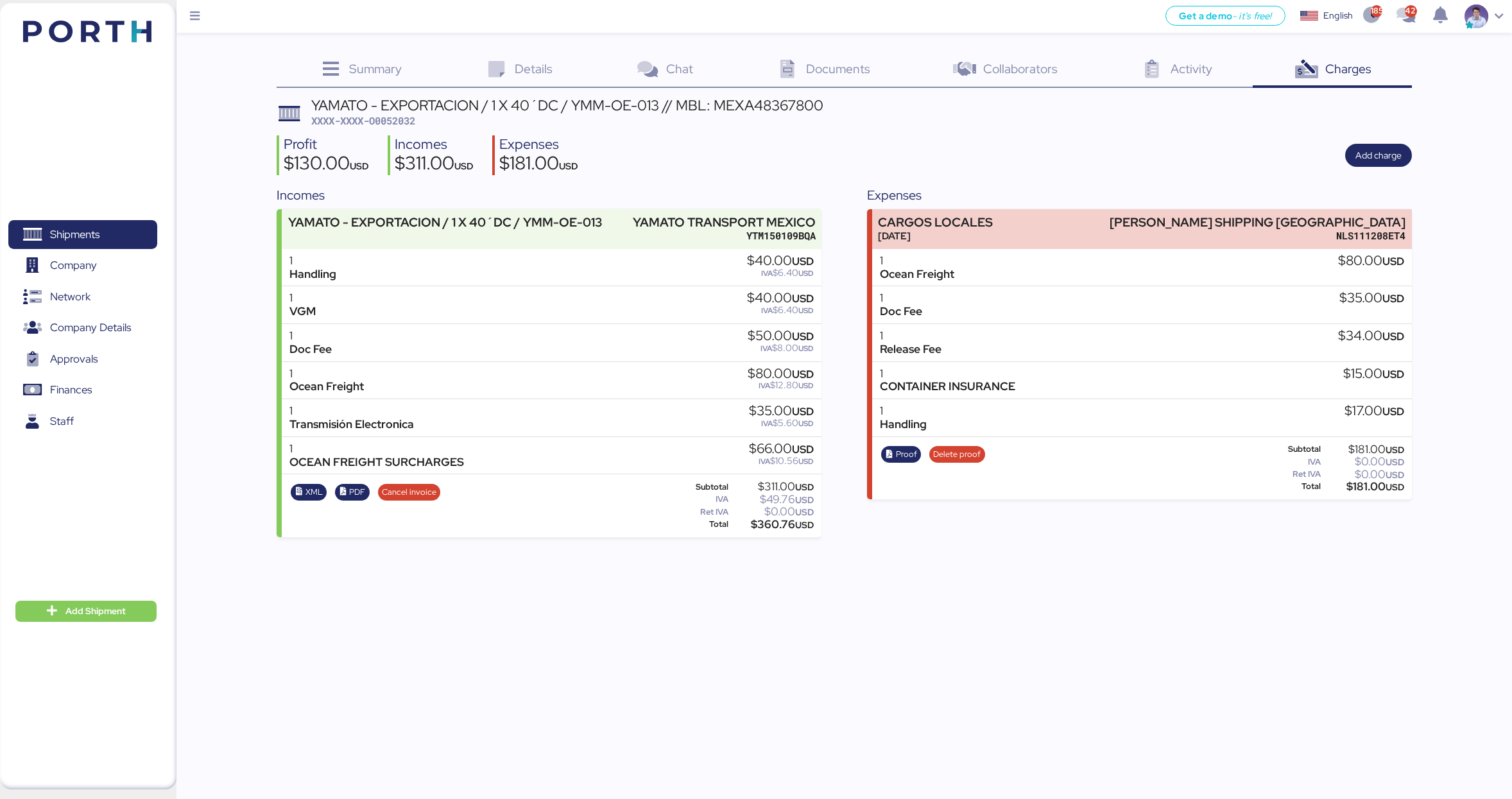
click at [403, 117] on span "XXXX-XXXX-O0052032" at bounding box center [363, 120] width 104 height 13
copy span "O0052032"
click at [901, 461] on span "Proof" at bounding box center [906, 454] width 21 height 14
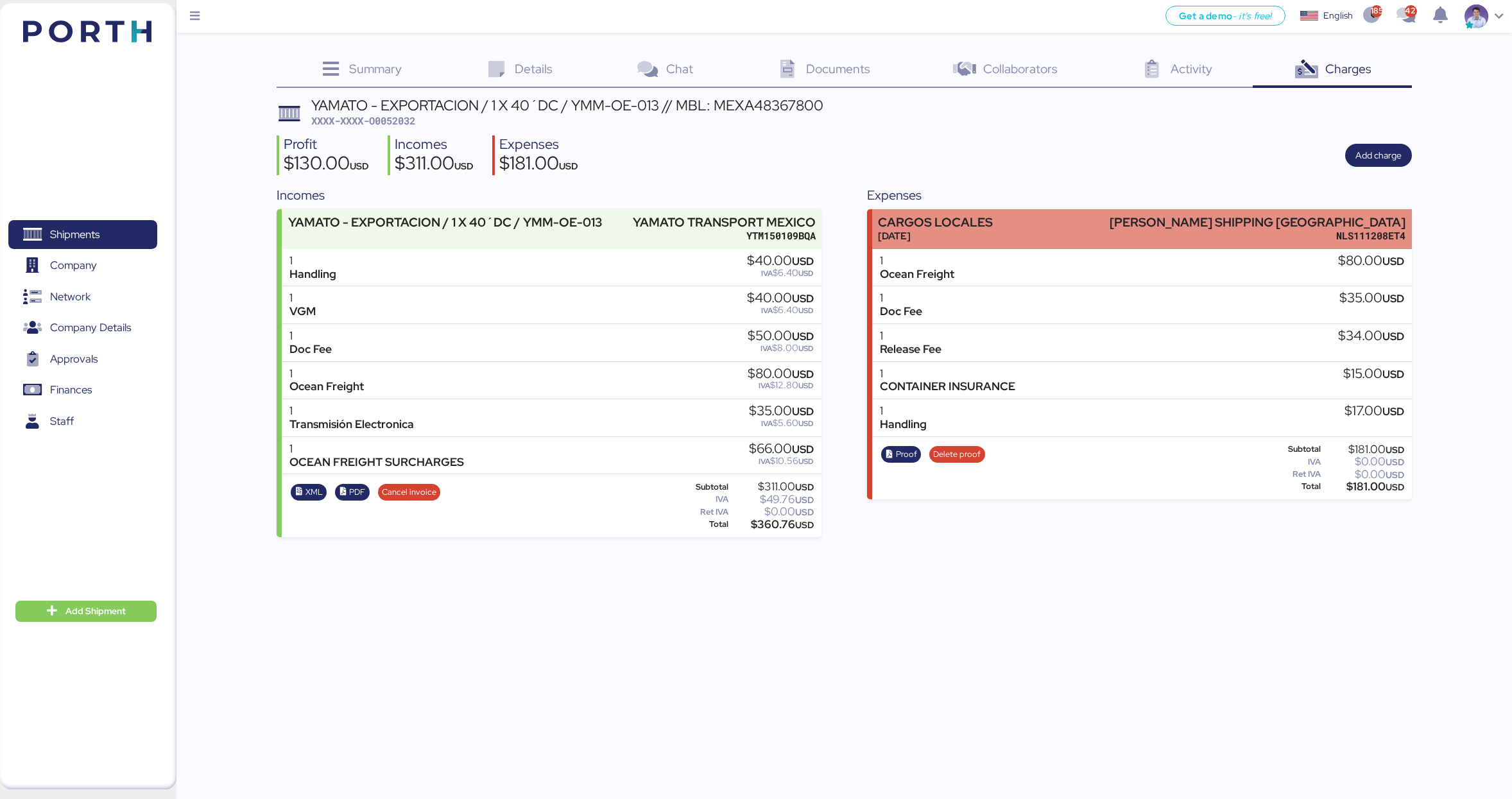
click at [1124, 233] on div "CARGOS LOCALES [DATE] [PERSON_NAME] SHIPPING [GEOGRAPHIC_DATA] NLS111208ET4" at bounding box center [1141, 229] width 539 height 39
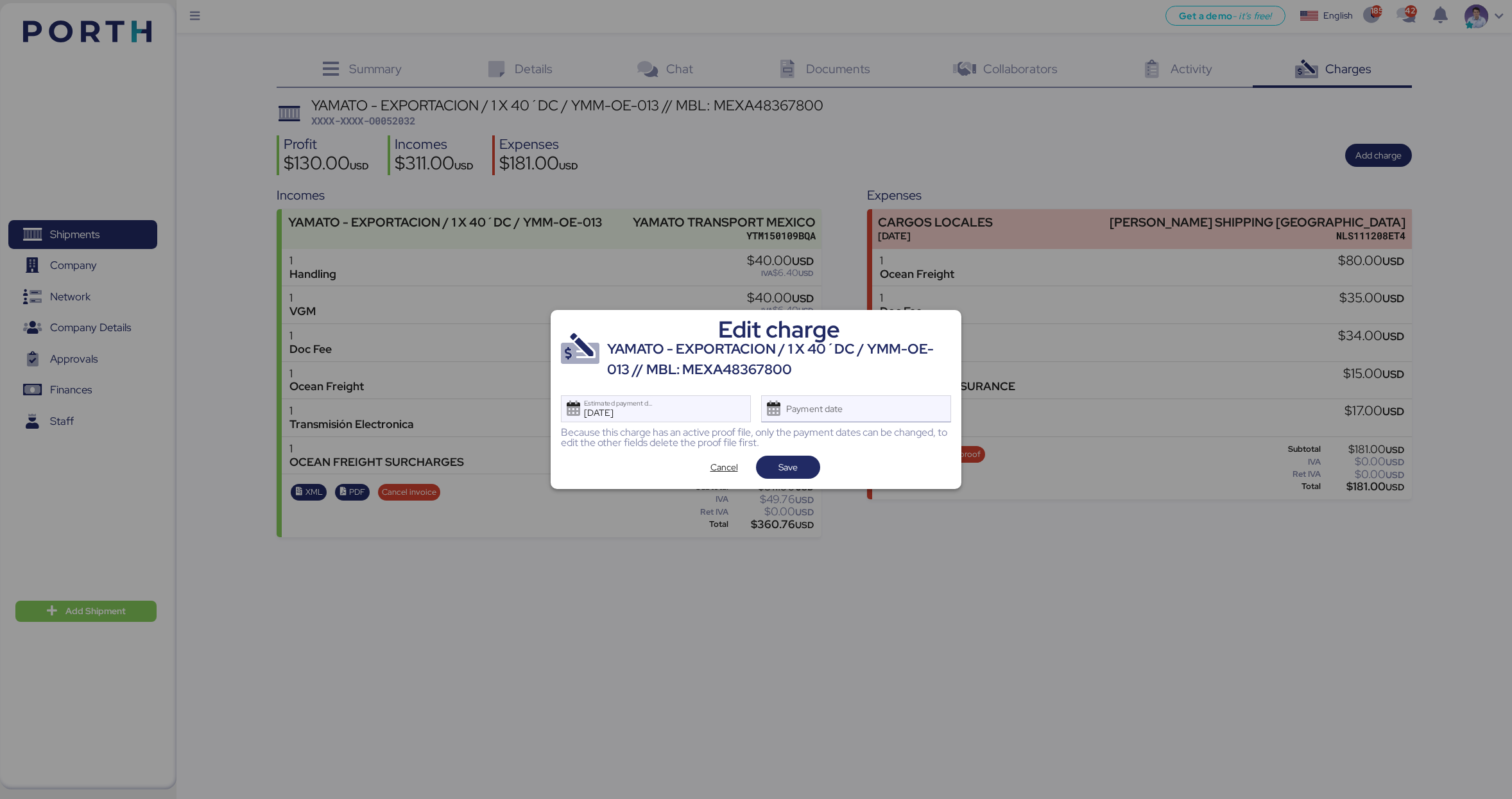
click at [930, 408] on div "Payment date" at bounding box center [856, 409] width 190 height 27
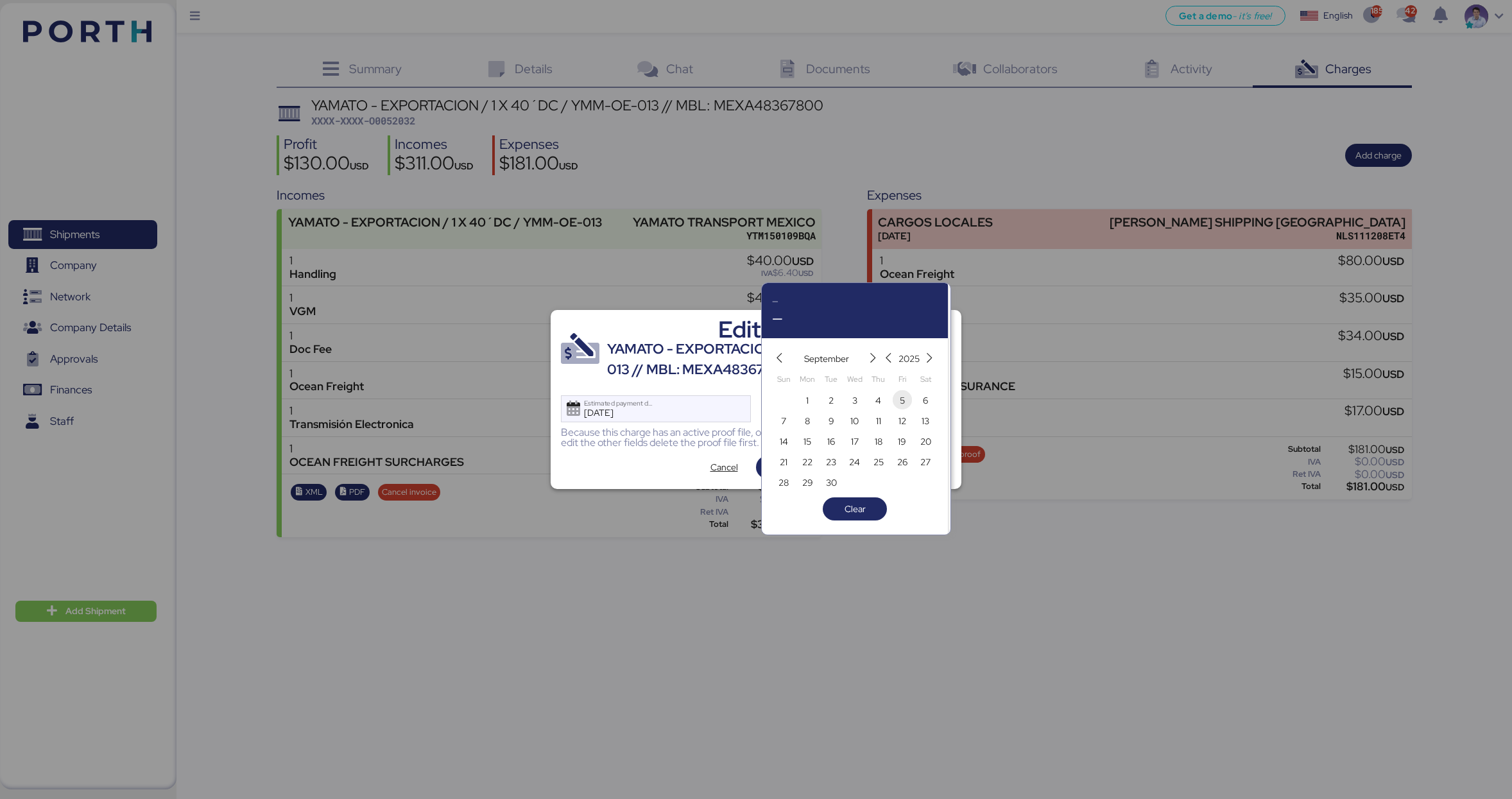
click at [897, 404] on span "5" at bounding box center [902, 400] width 14 height 15
type input "[DATE]"
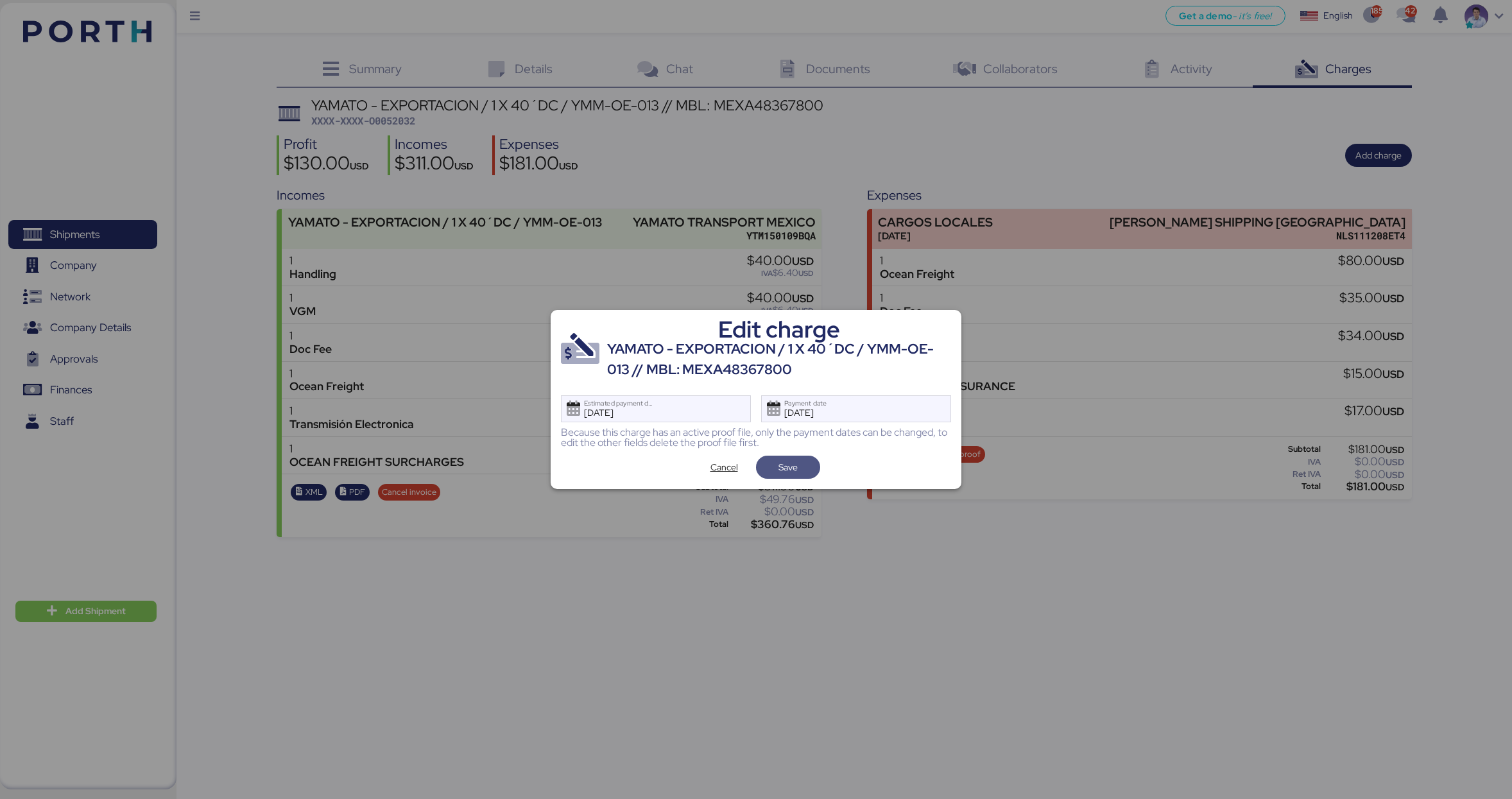
click at [798, 467] on span "Save" at bounding box center [788, 467] width 43 height 18
